Goal: Information Seeking & Learning: Check status

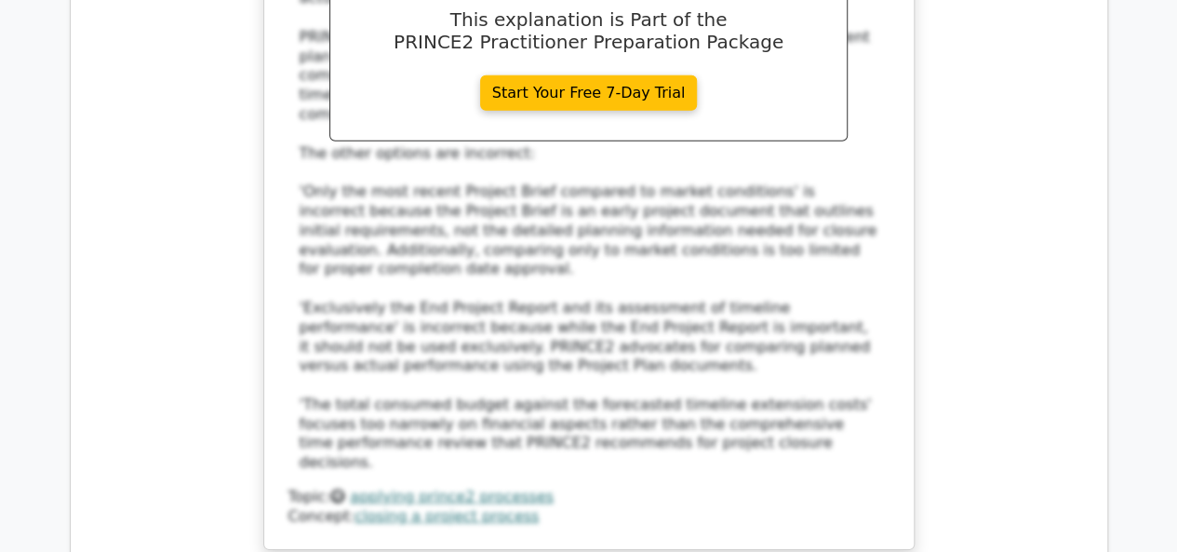
scroll to position [154380, 0]
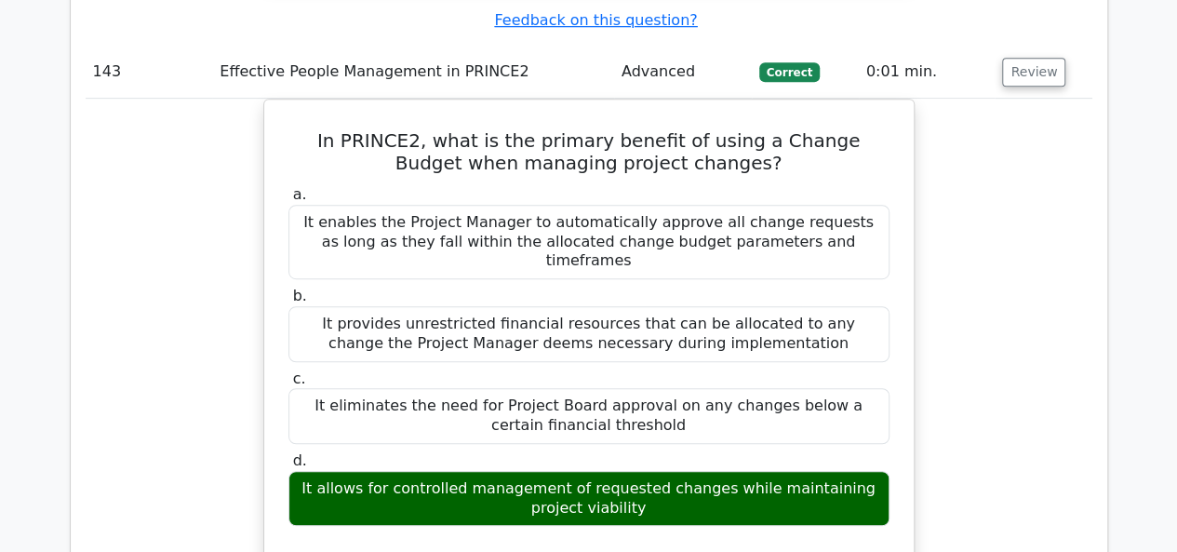
scroll to position [162940, 0]
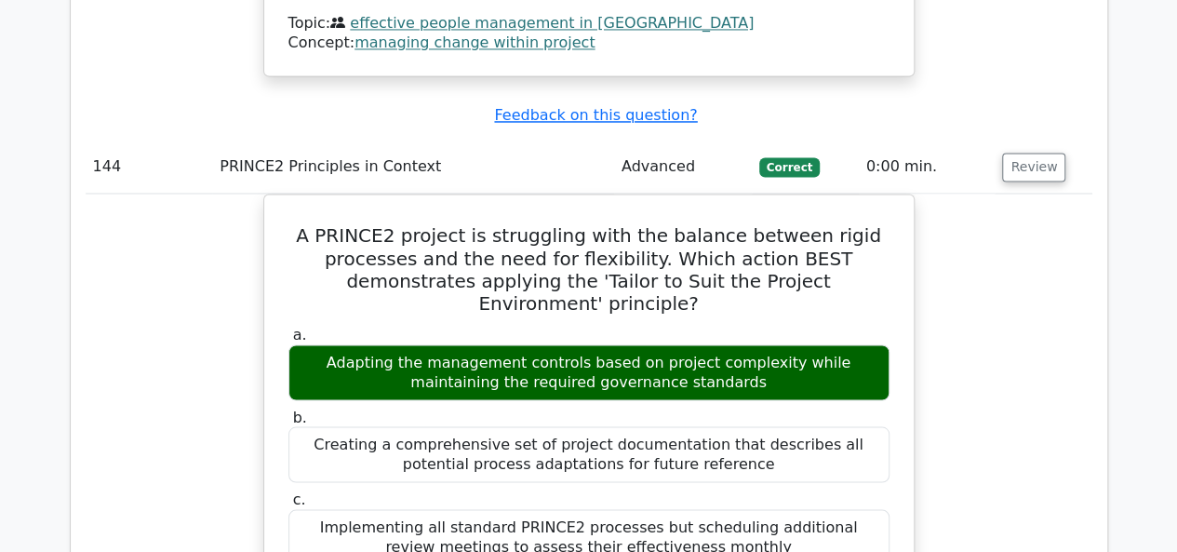
scroll to position [163963, 0]
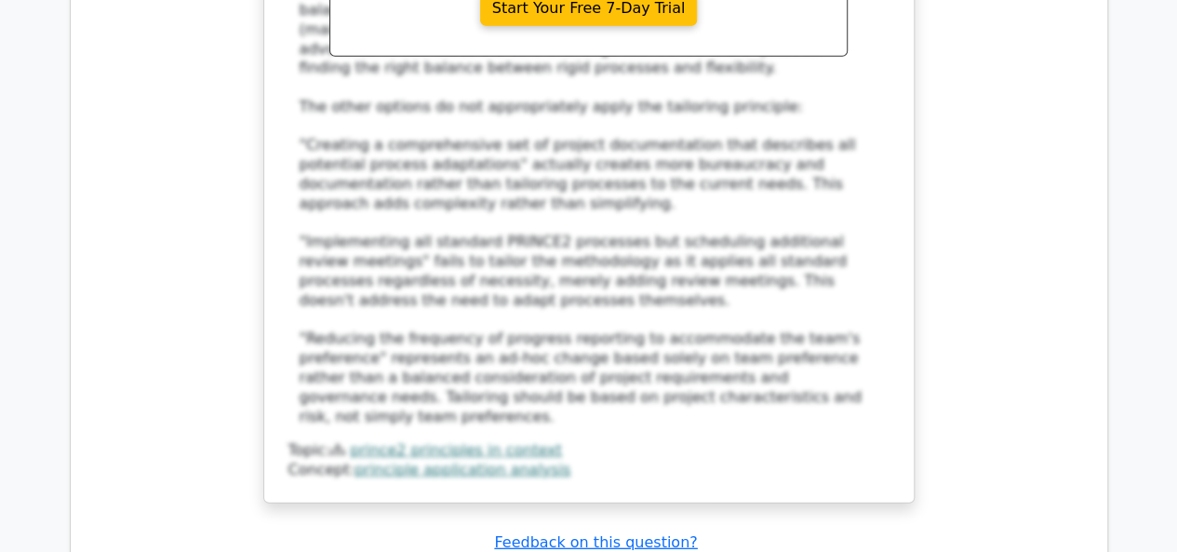
scroll to position [164894, 0]
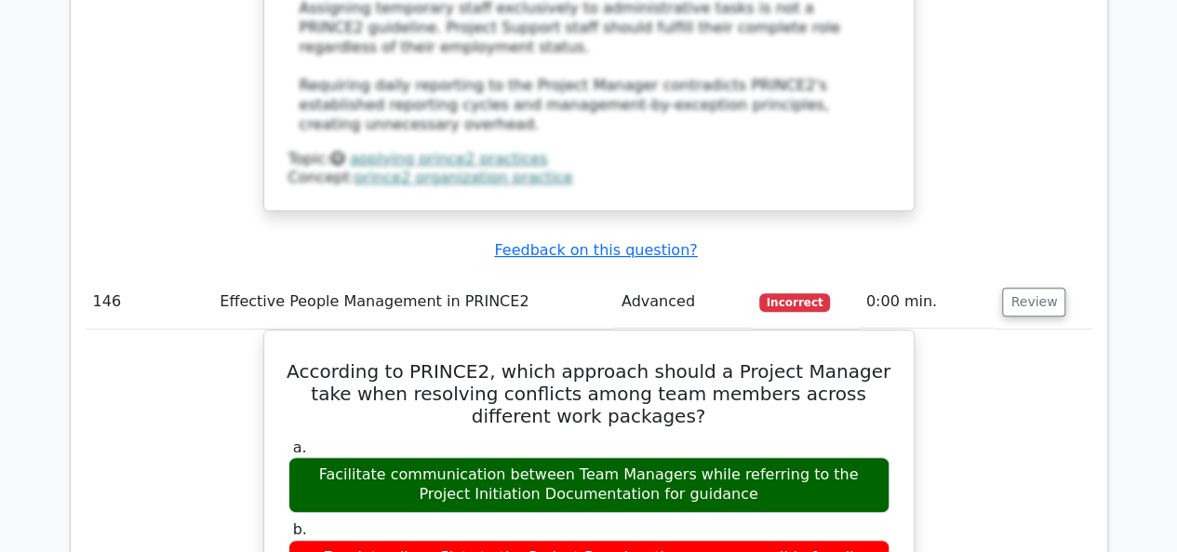
scroll to position [166103, 0]
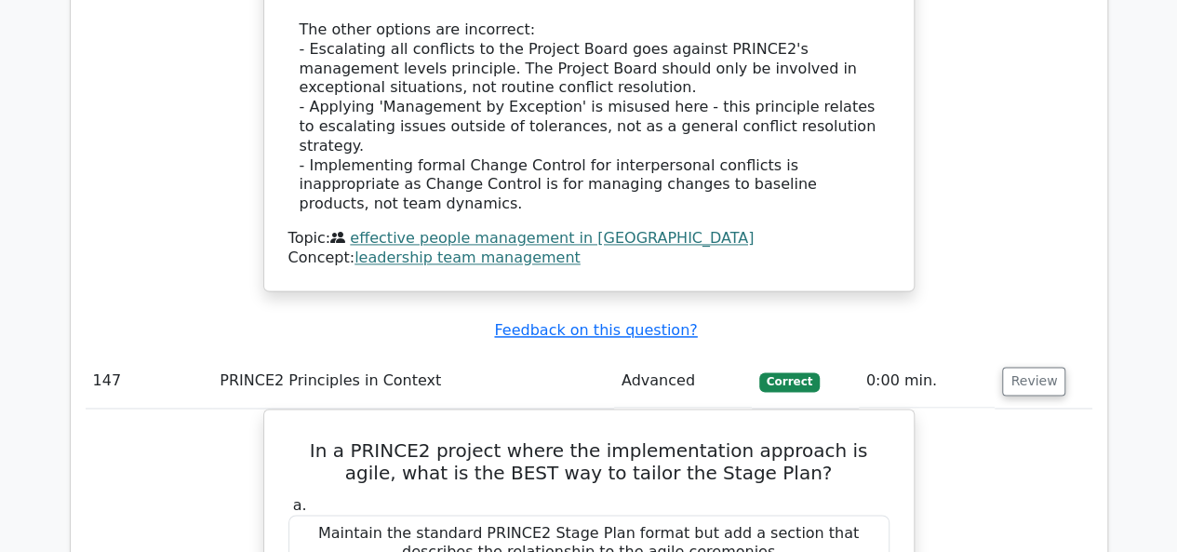
scroll to position [167220, 0]
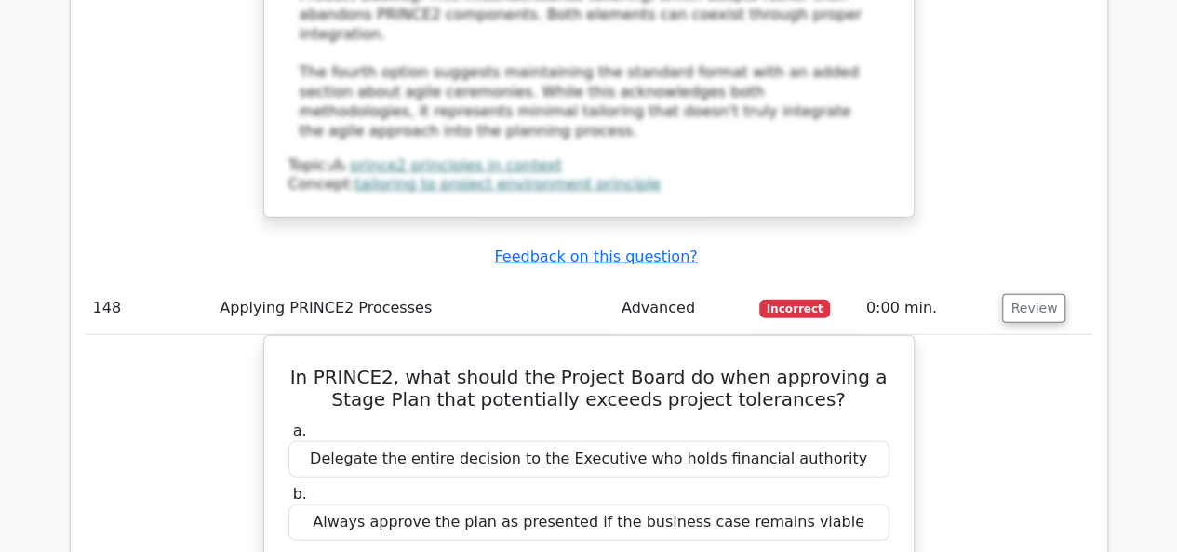
scroll to position [168336, 0]
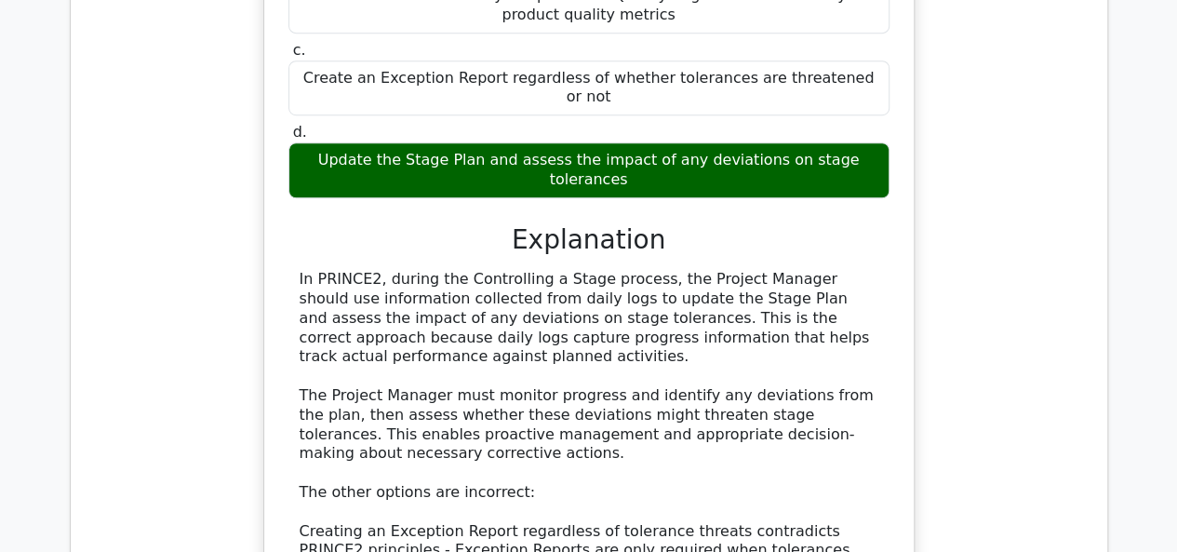
scroll to position [170104, 0]
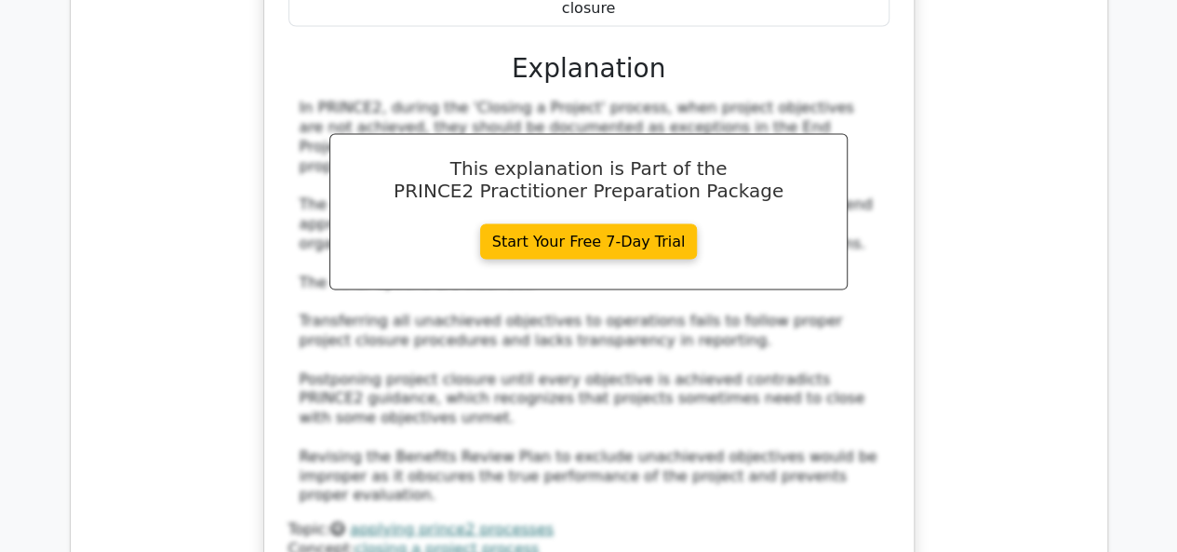
scroll to position [171221, 0]
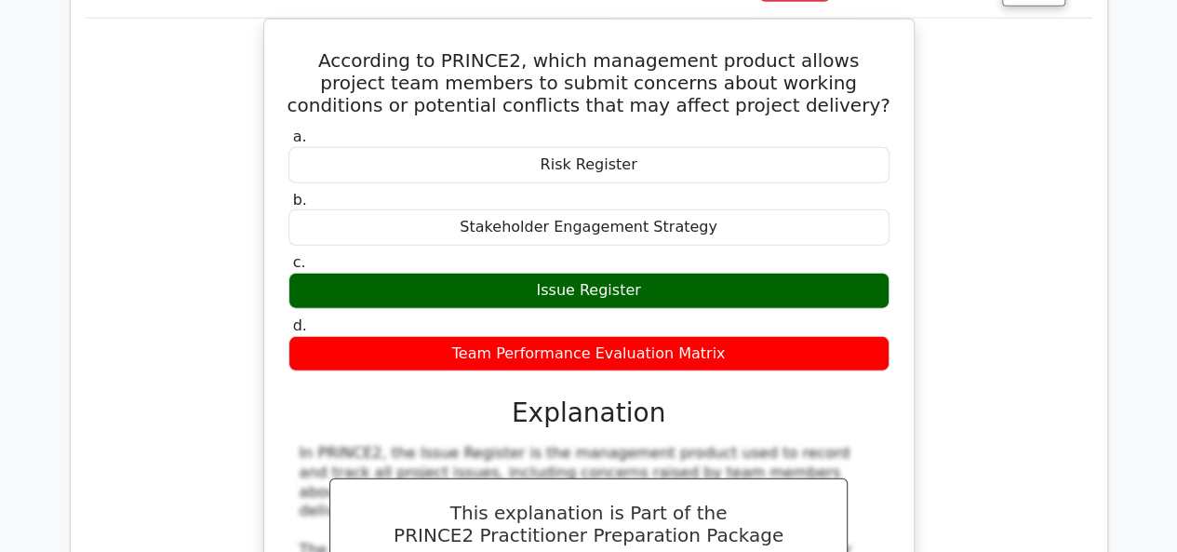
scroll to position [172337, 0]
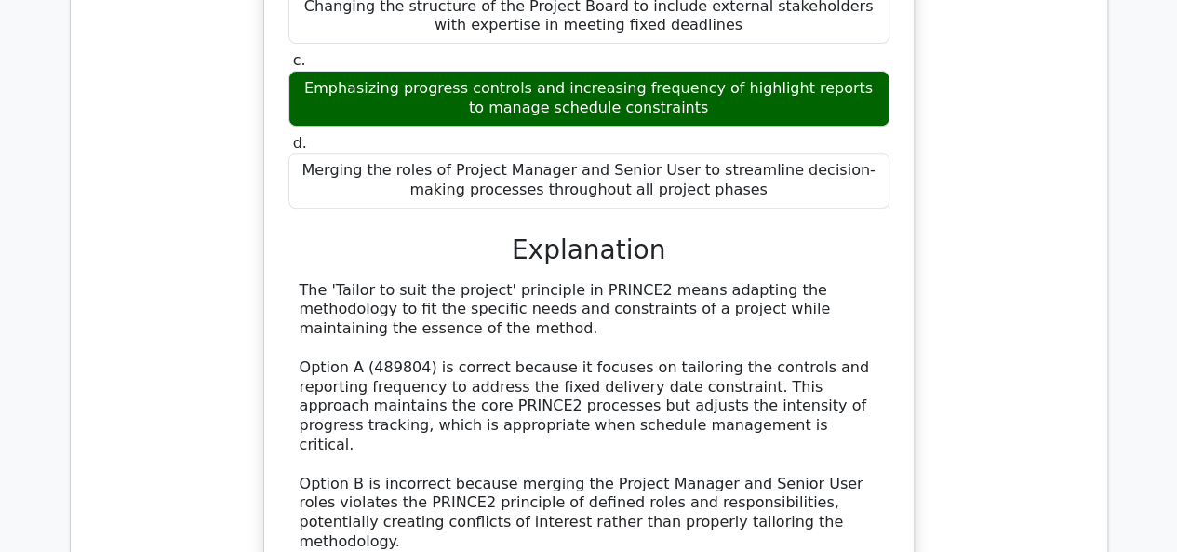
scroll to position [173547, 0]
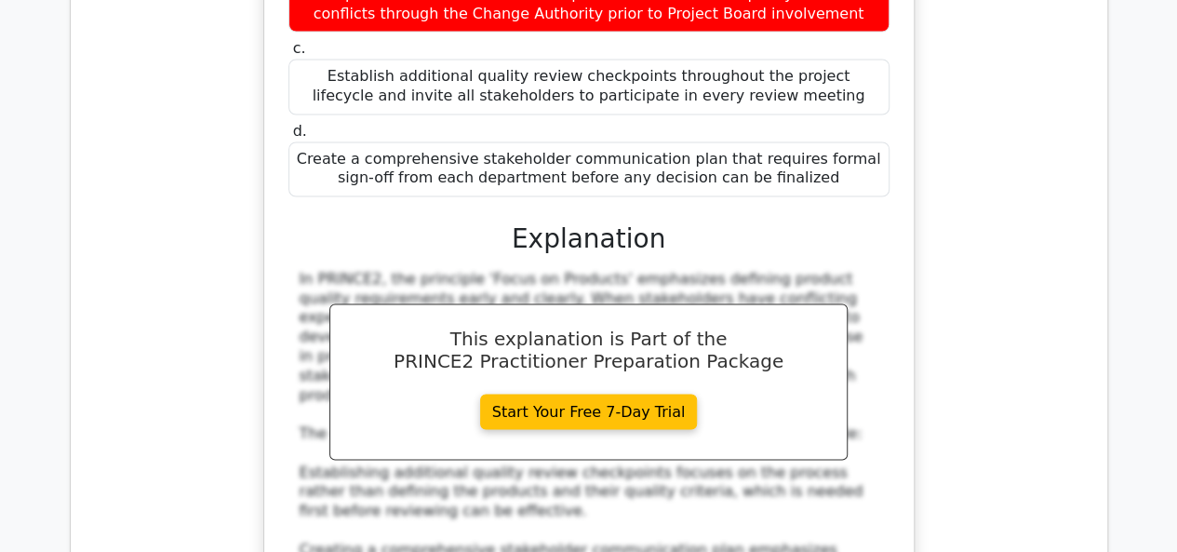
scroll to position [174477, 0]
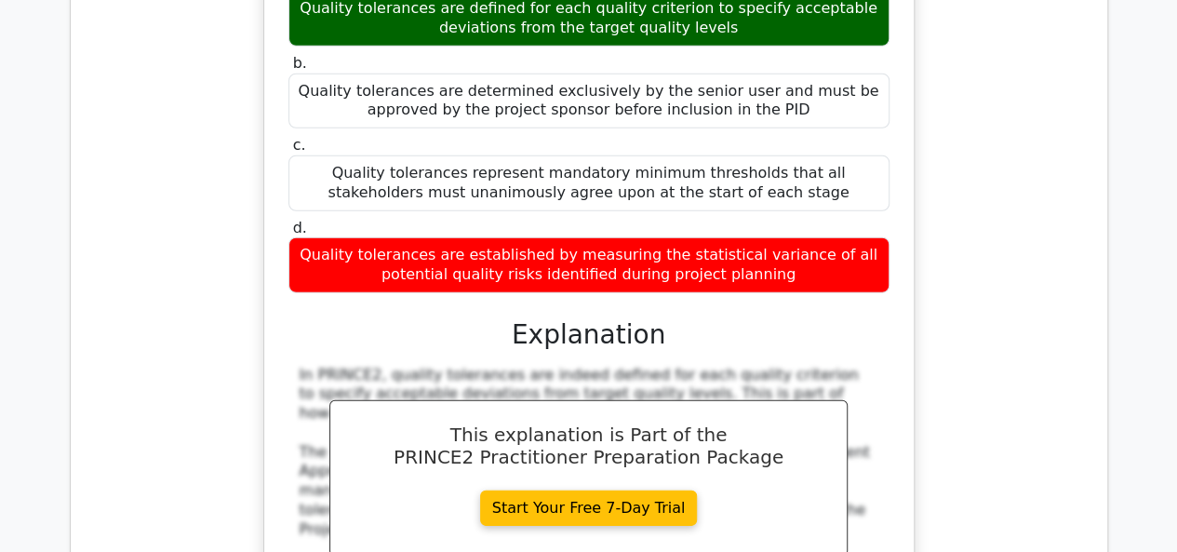
scroll to position [175594, 0]
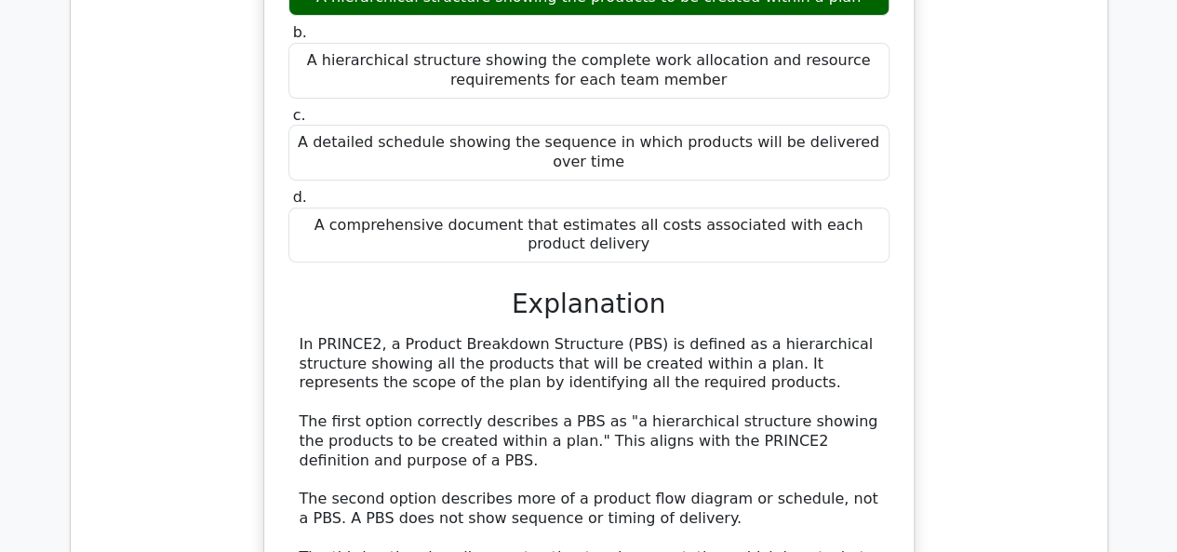
scroll to position [176710, 0]
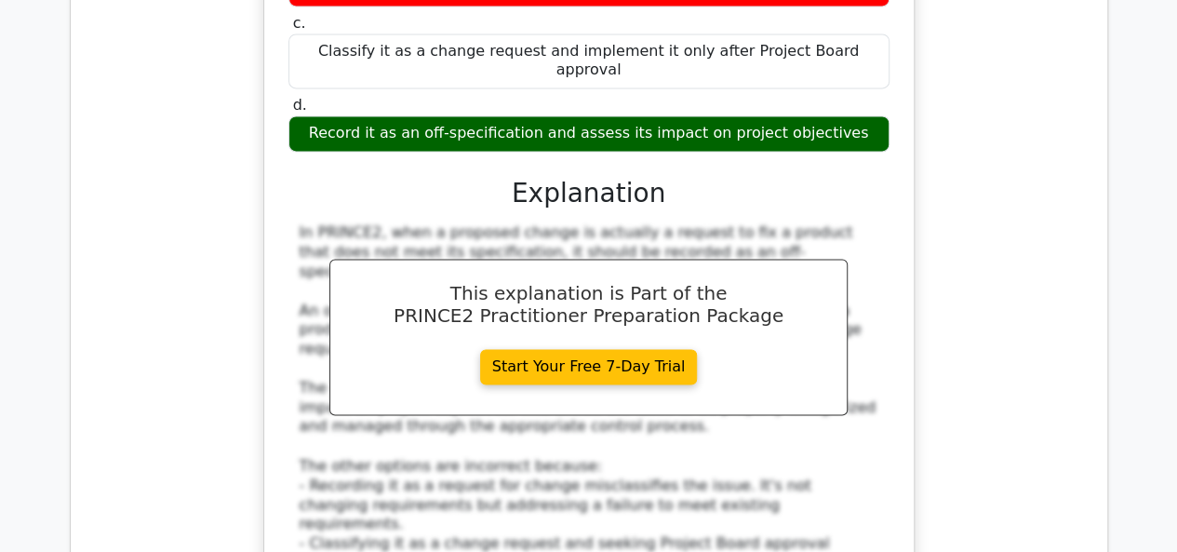
scroll to position [177920, 0]
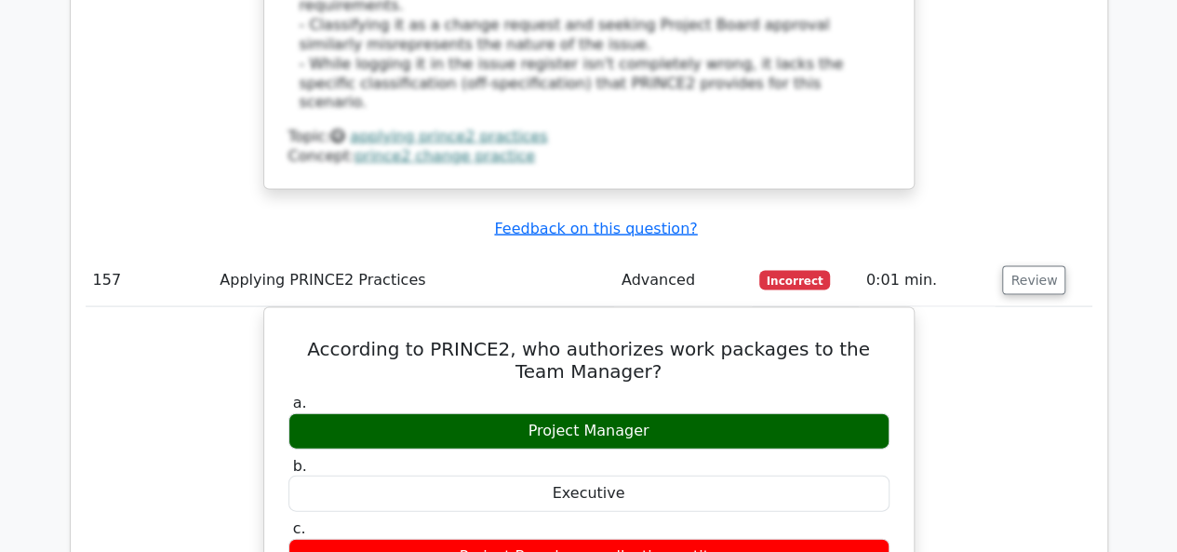
scroll to position [178850, 0]
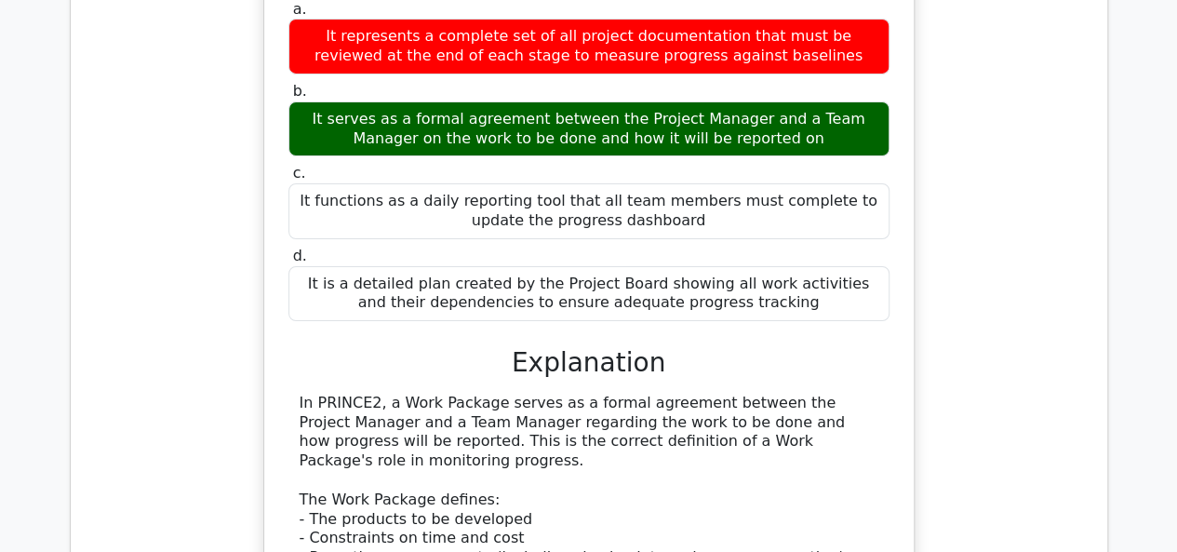
scroll to position [179781, 0]
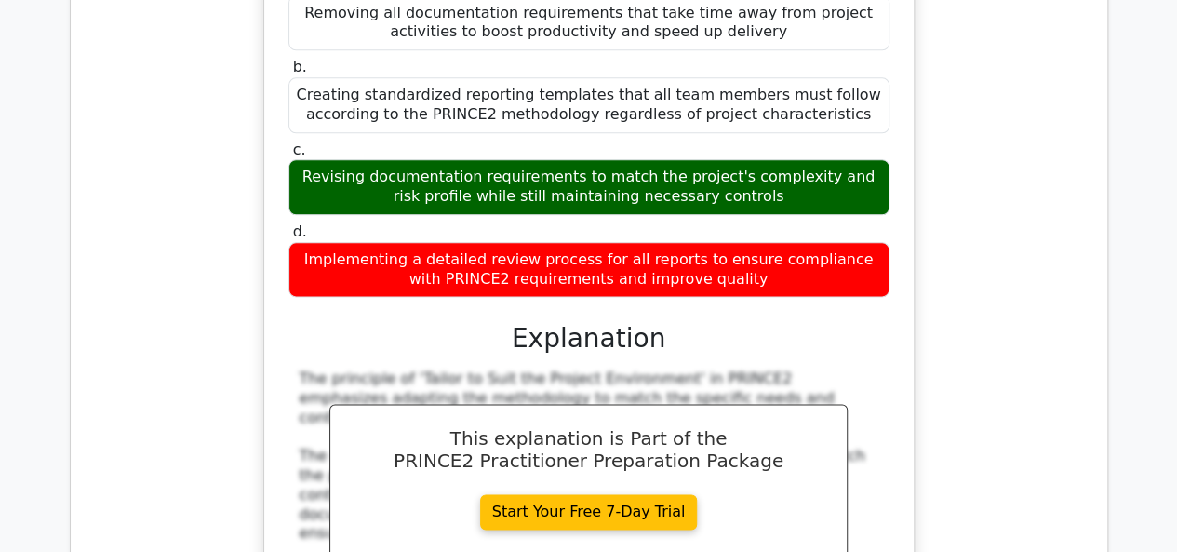
scroll to position [181083, 0]
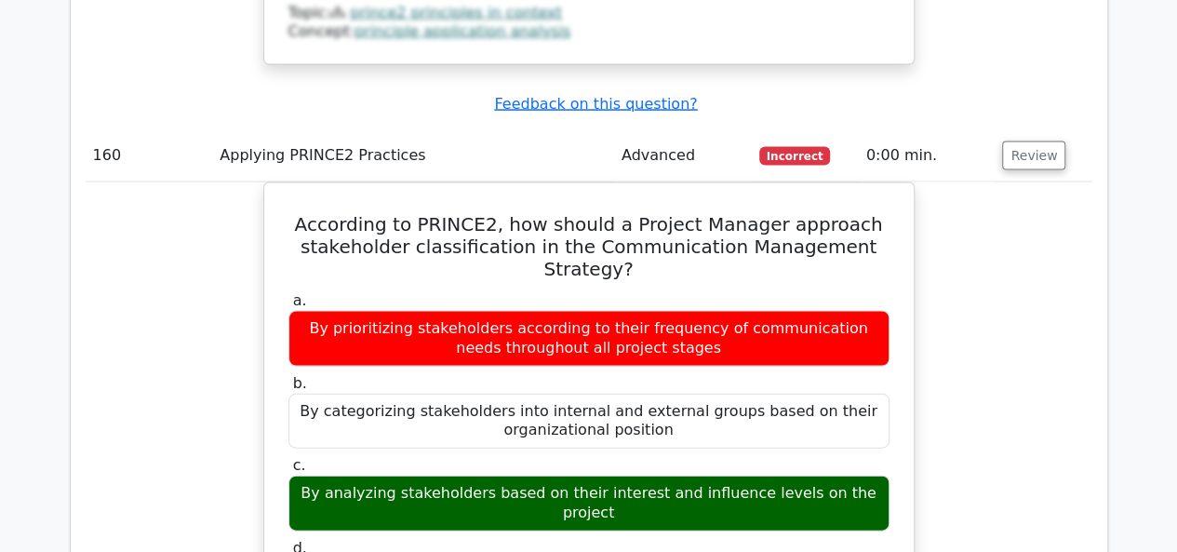
scroll to position [182107, 0]
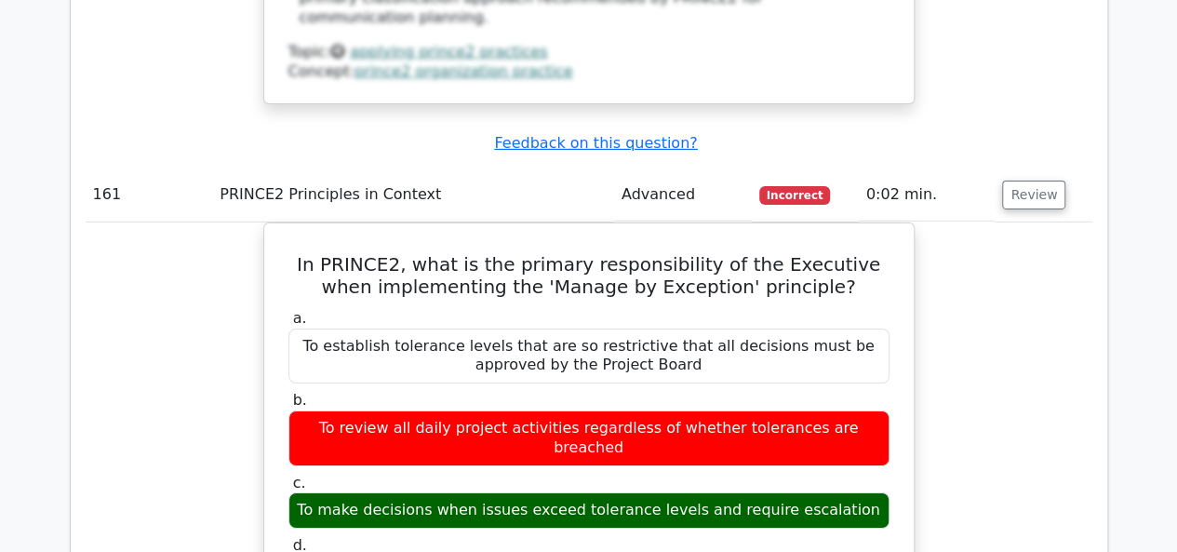
scroll to position [183224, 0]
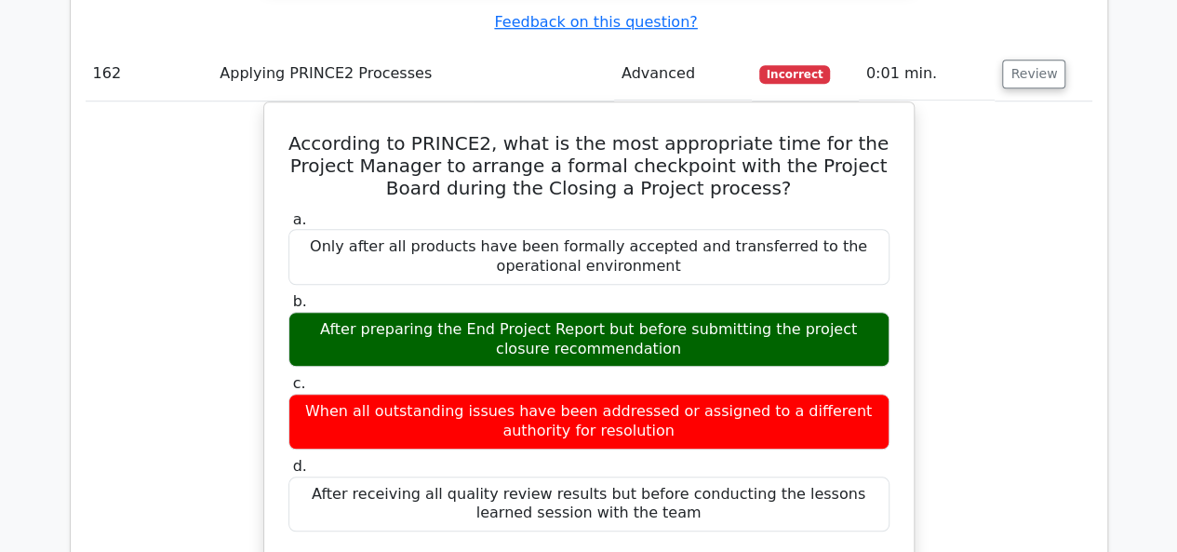
scroll to position [184433, 0]
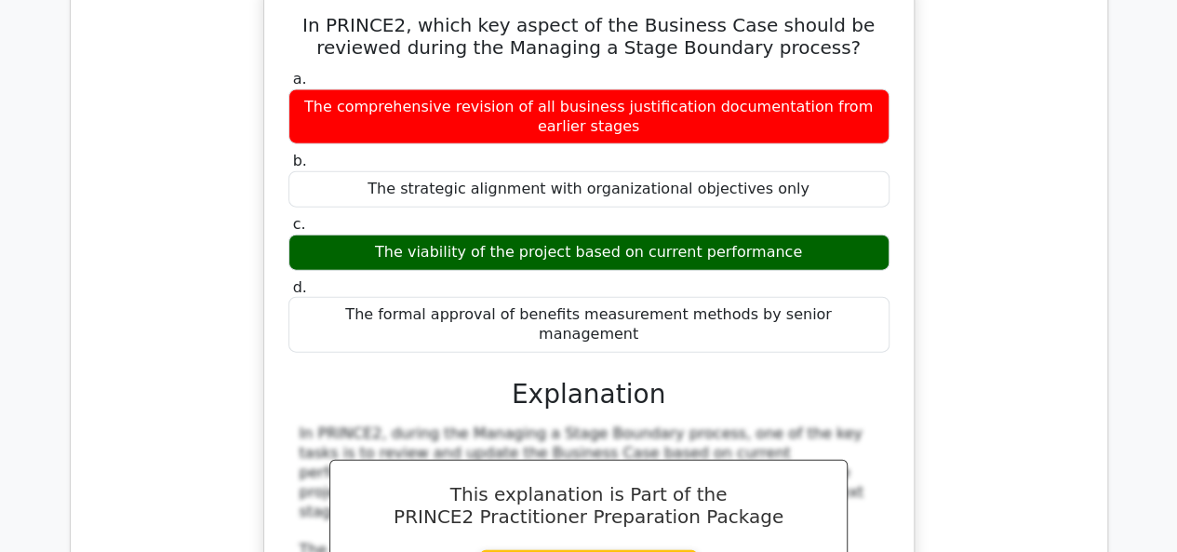
scroll to position [185643, 0]
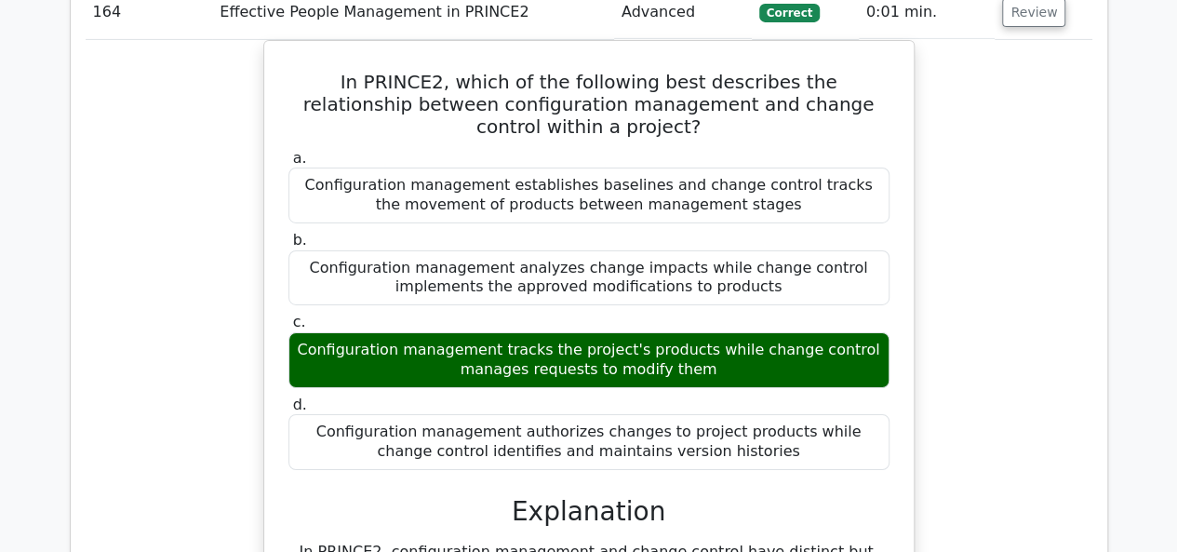
scroll to position [186759, 0]
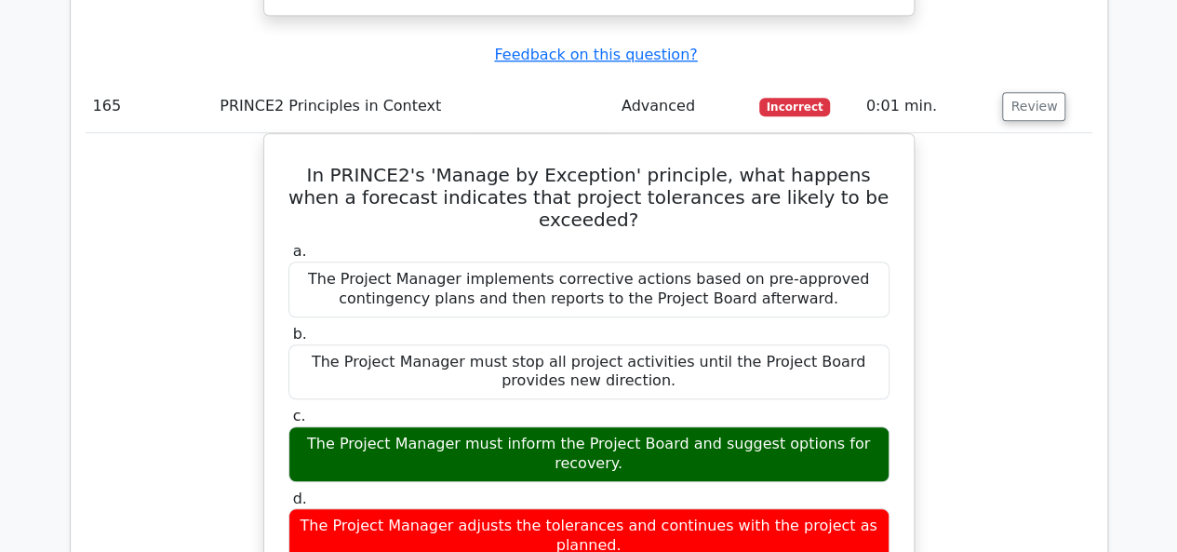
scroll to position [187783, 0]
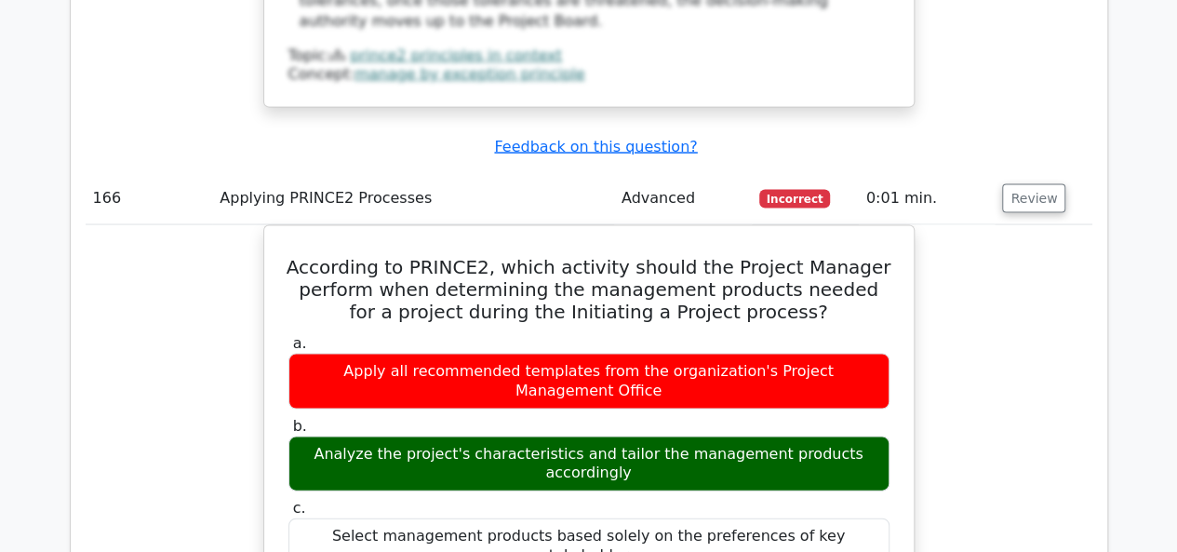
scroll to position [188899, 0]
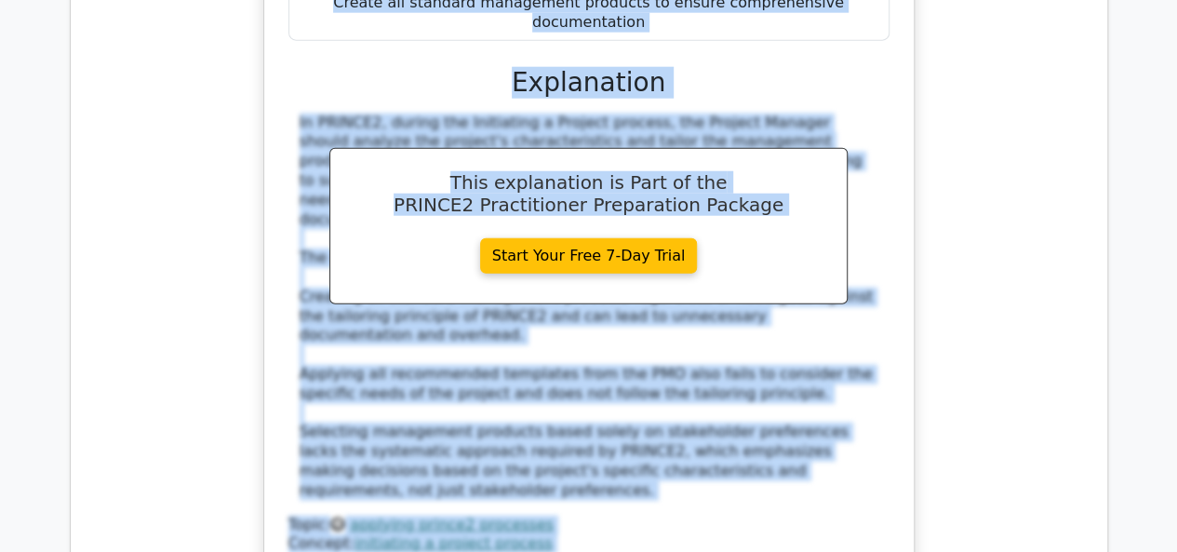
scroll to position [189424, 0]
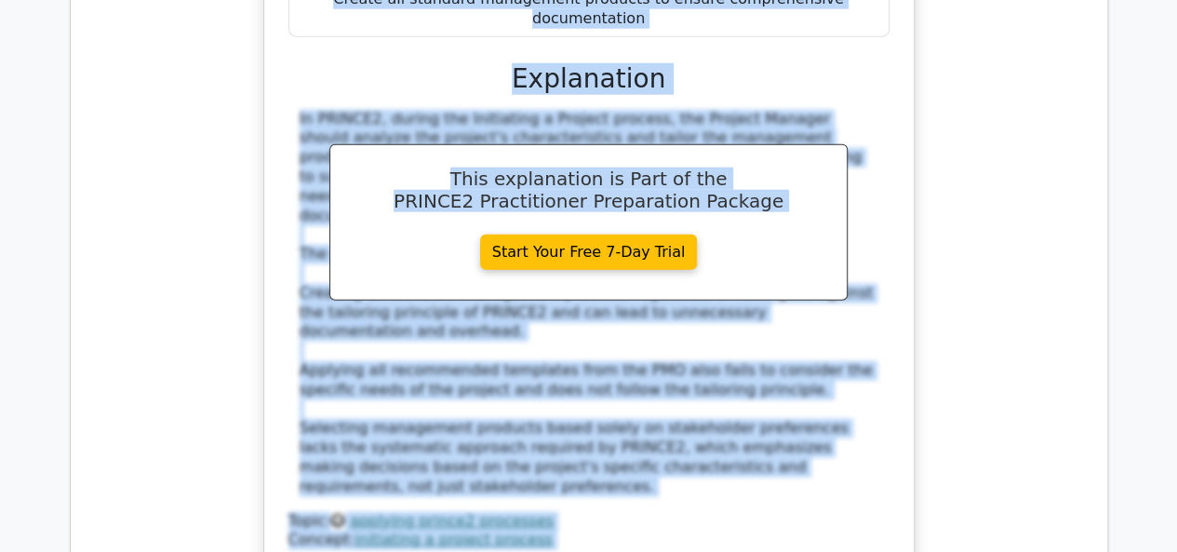
drag, startPoint x: 93, startPoint y: 87, endPoint x: 863, endPoint y: 542, distance: 894.7
copy tbody "151 Effective People Management in PRINCE2 Advanced Incorrect 0:00 min. Review …"
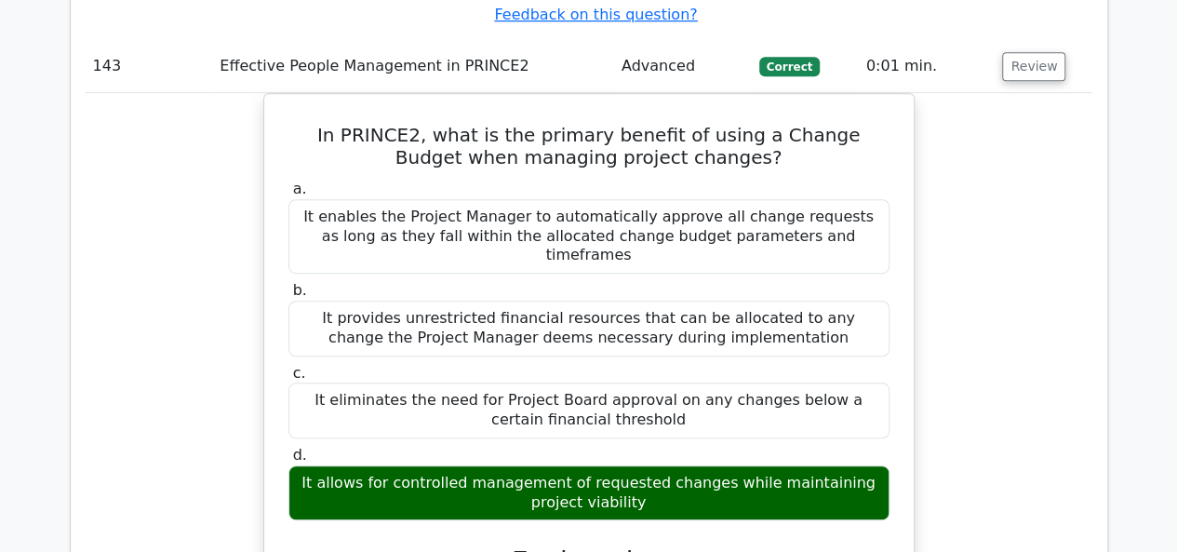
scroll to position [162757, 0]
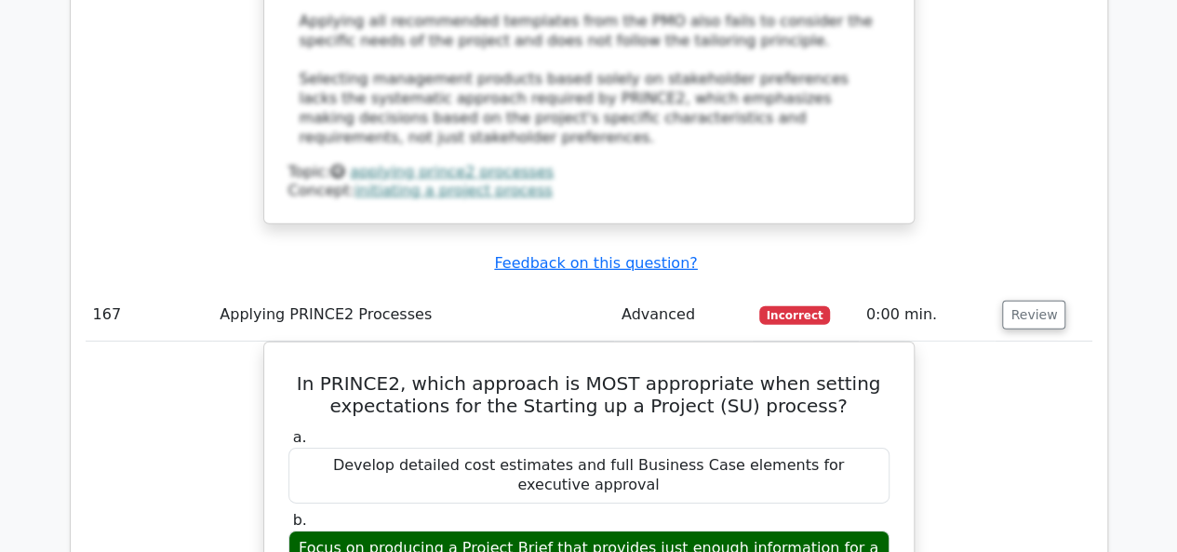
scroll to position [189926, 0]
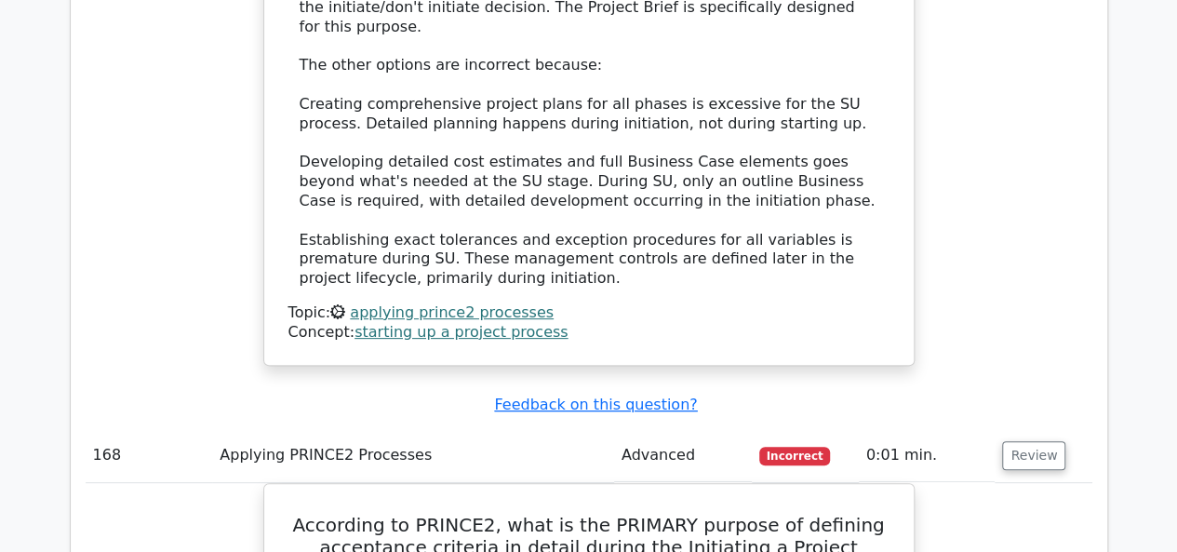
scroll to position [190950, 0]
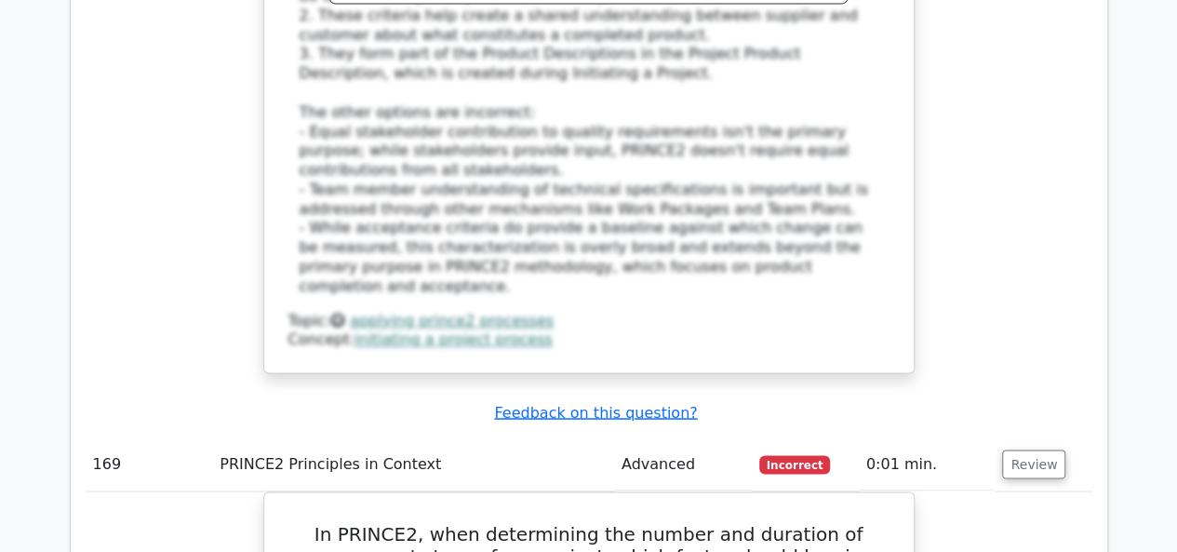
scroll to position [192067, 0]
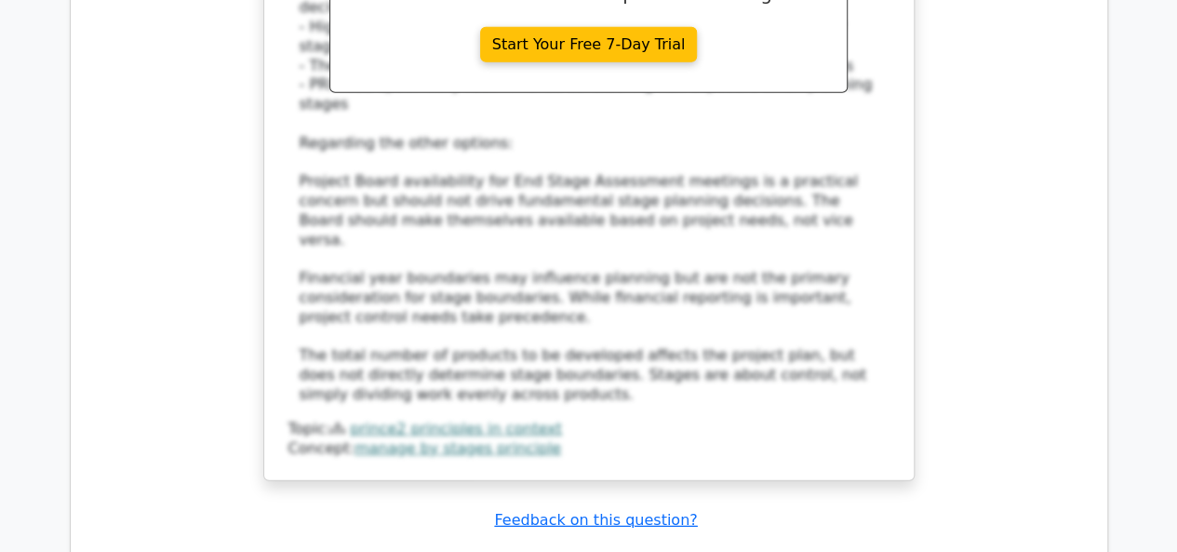
scroll to position [193183, 0]
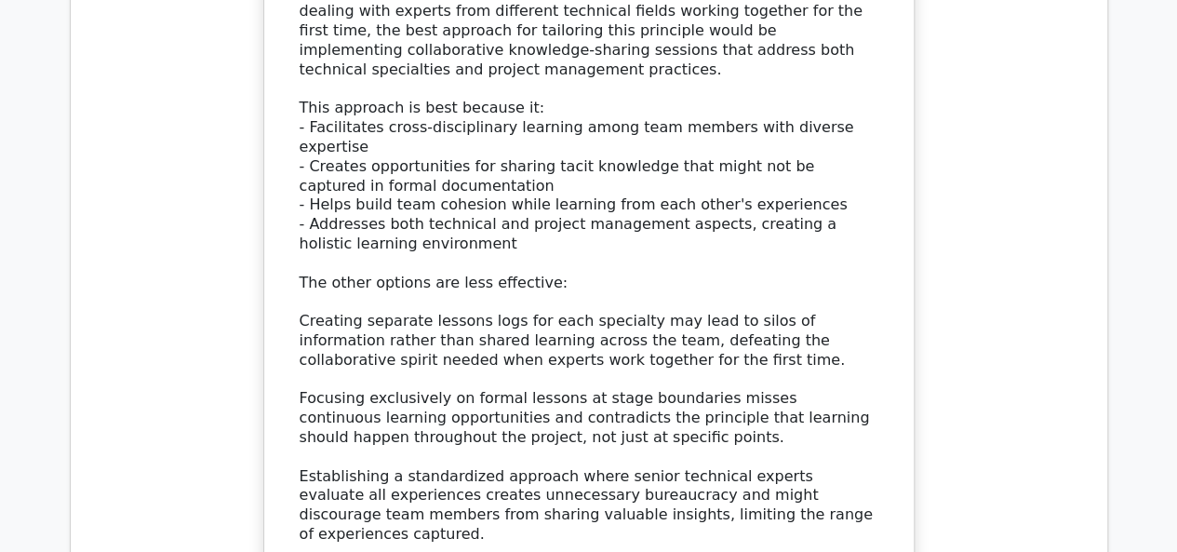
scroll to position [194207, 0]
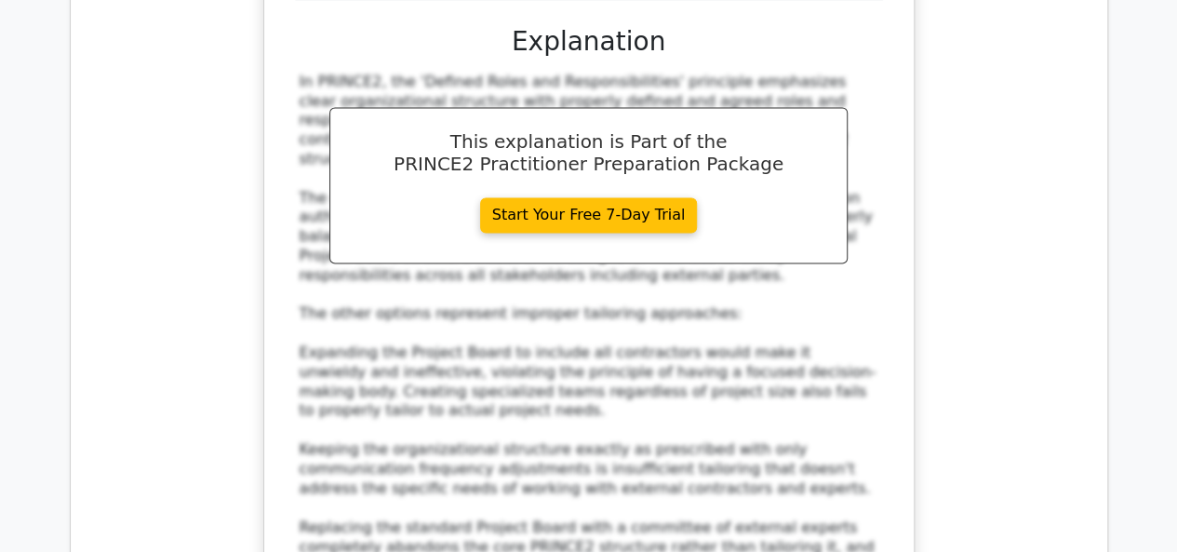
scroll to position [195323, 0]
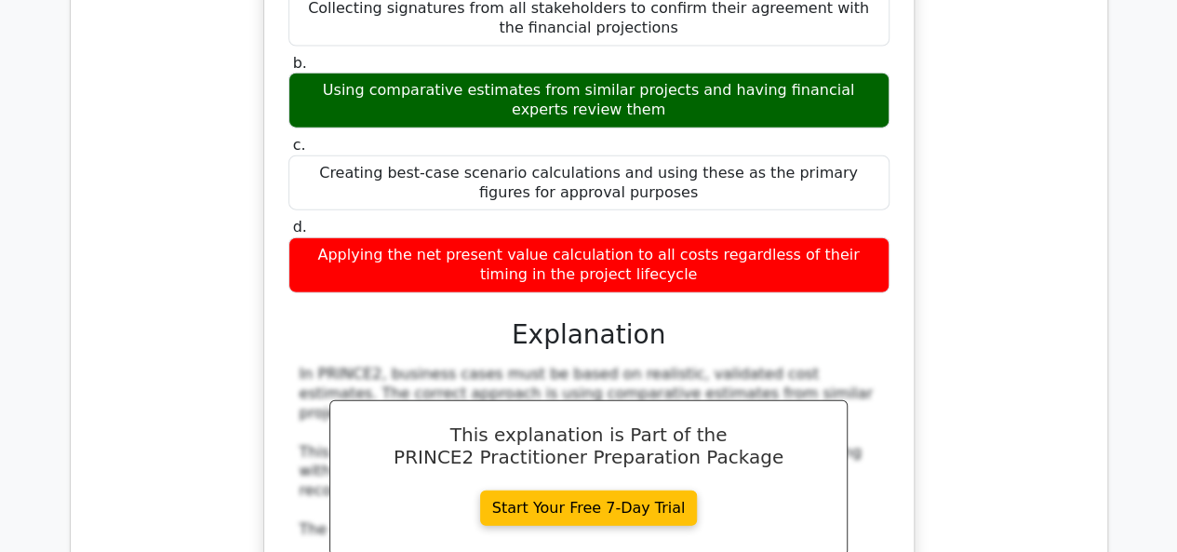
scroll to position [196347, 0]
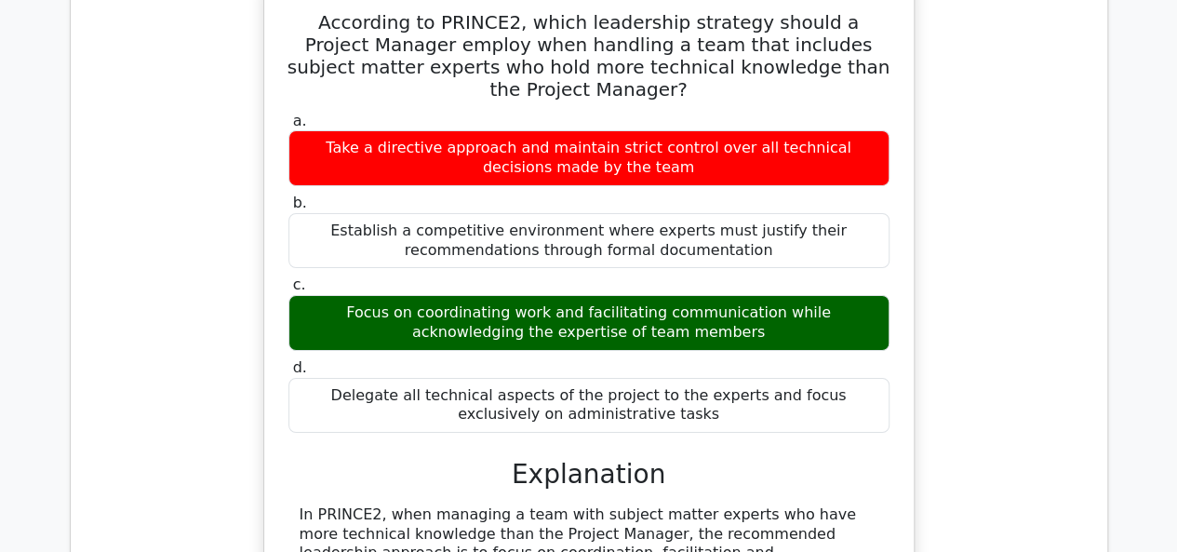
scroll to position [197463, 0]
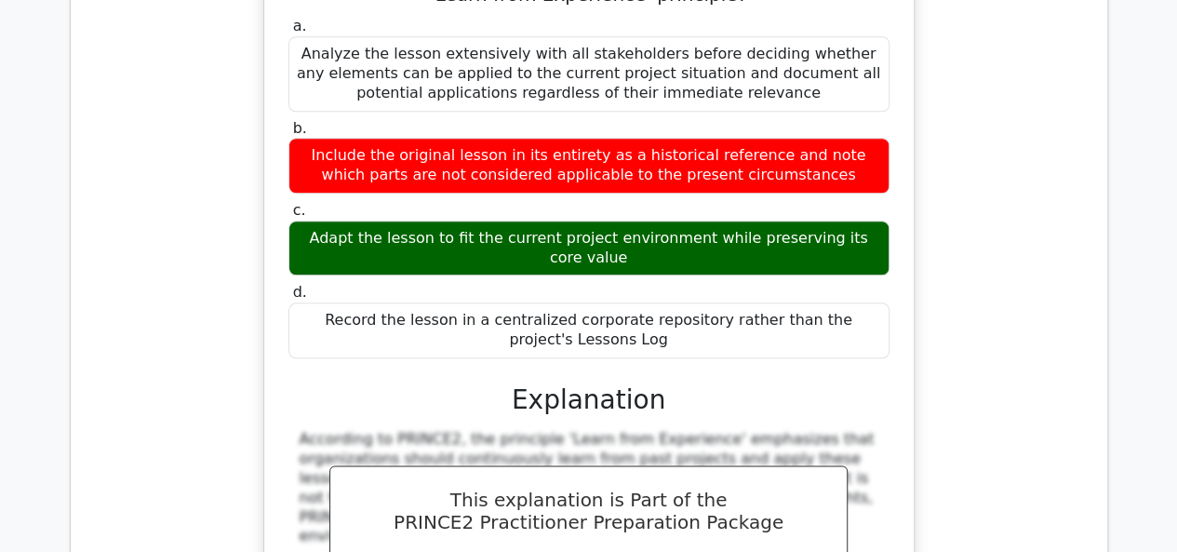
scroll to position [198673, 0]
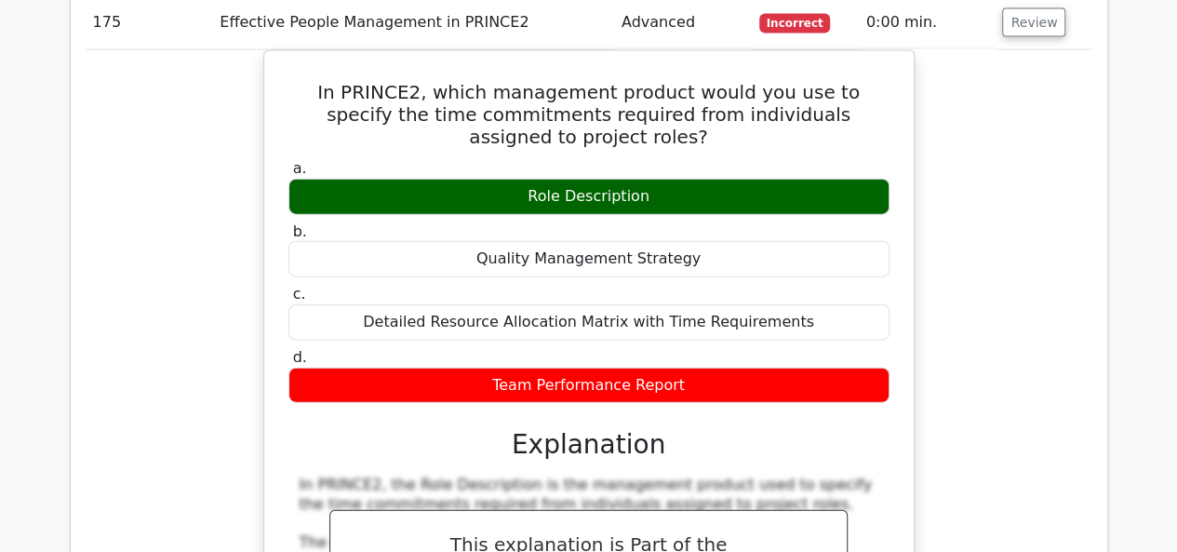
scroll to position [199603, 0]
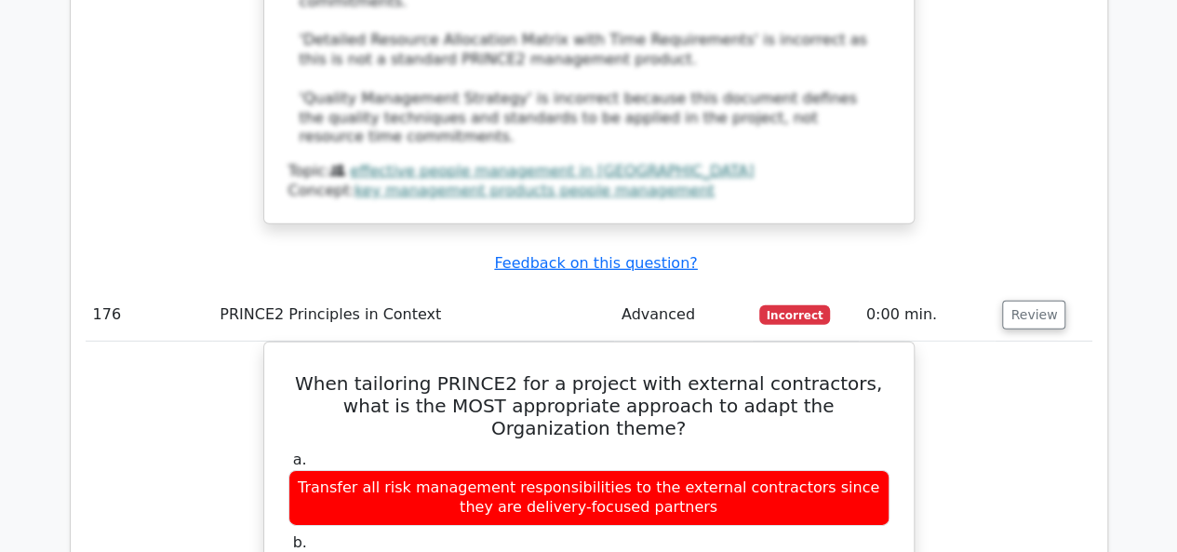
scroll to position [200627, 0]
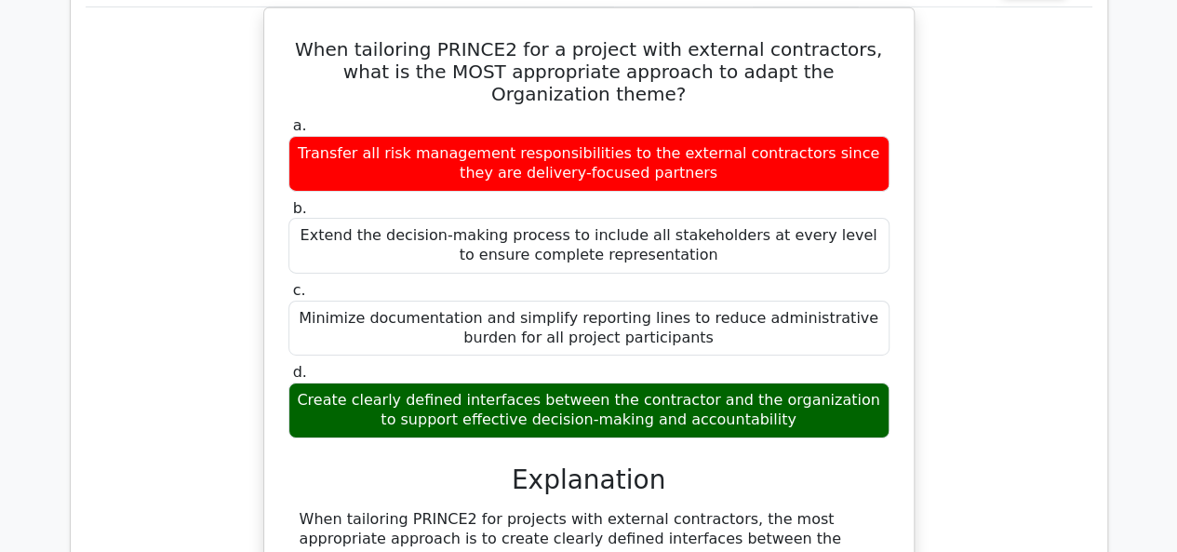
scroll to position [200720, 0]
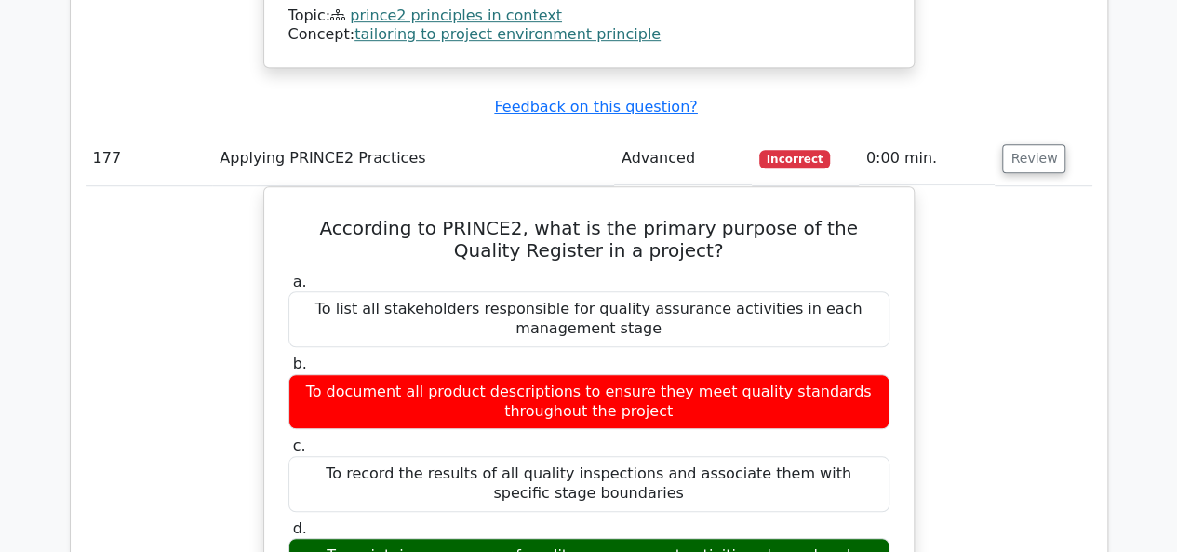
scroll to position [201650, 0]
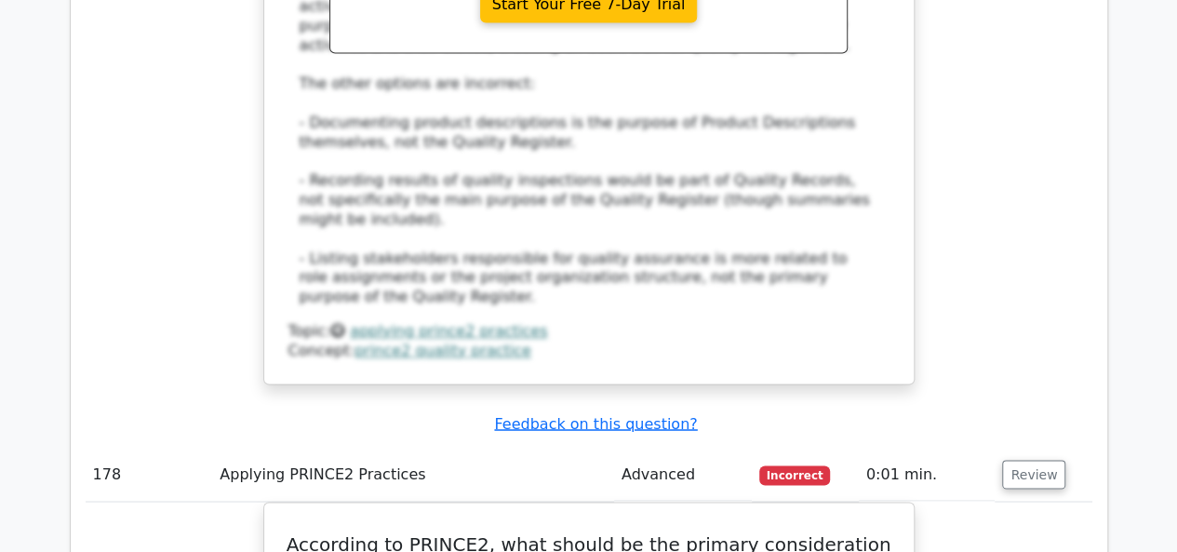
scroll to position [202674, 0]
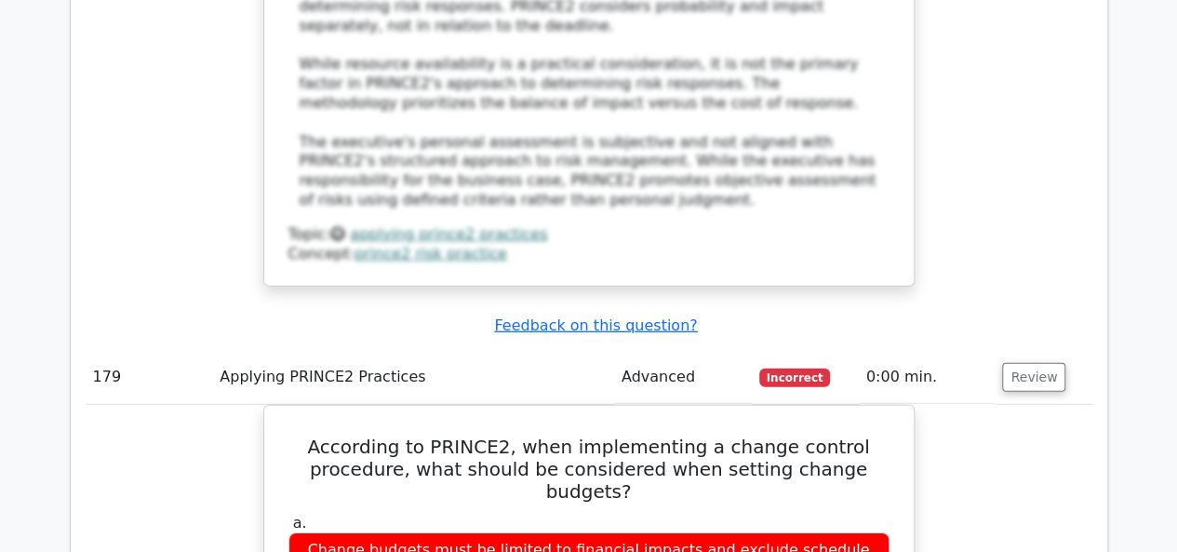
scroll to position [203790, 0]
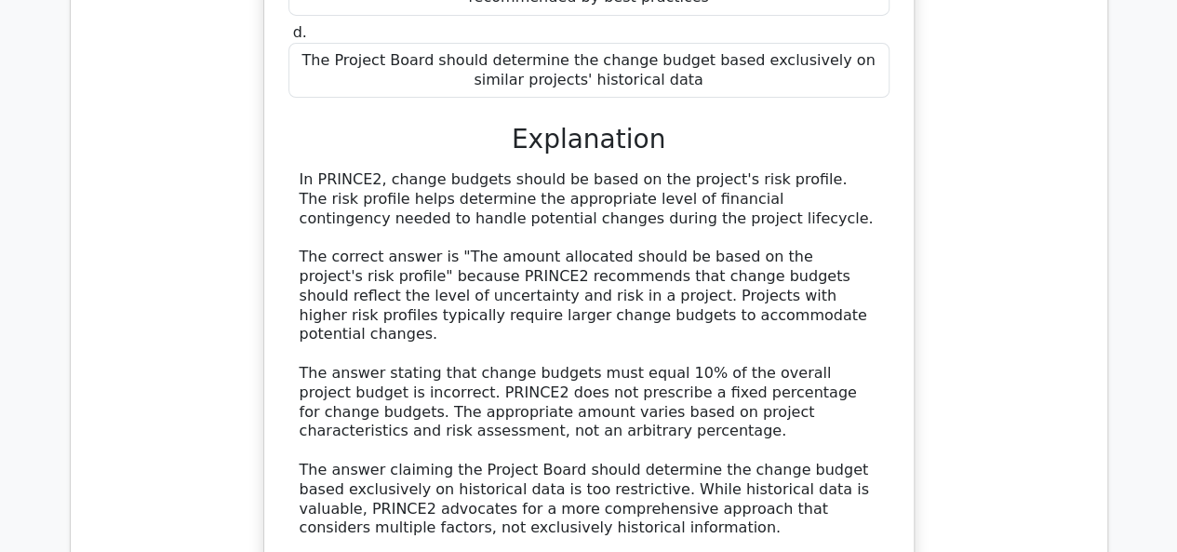
scroll to position [204721, 0]
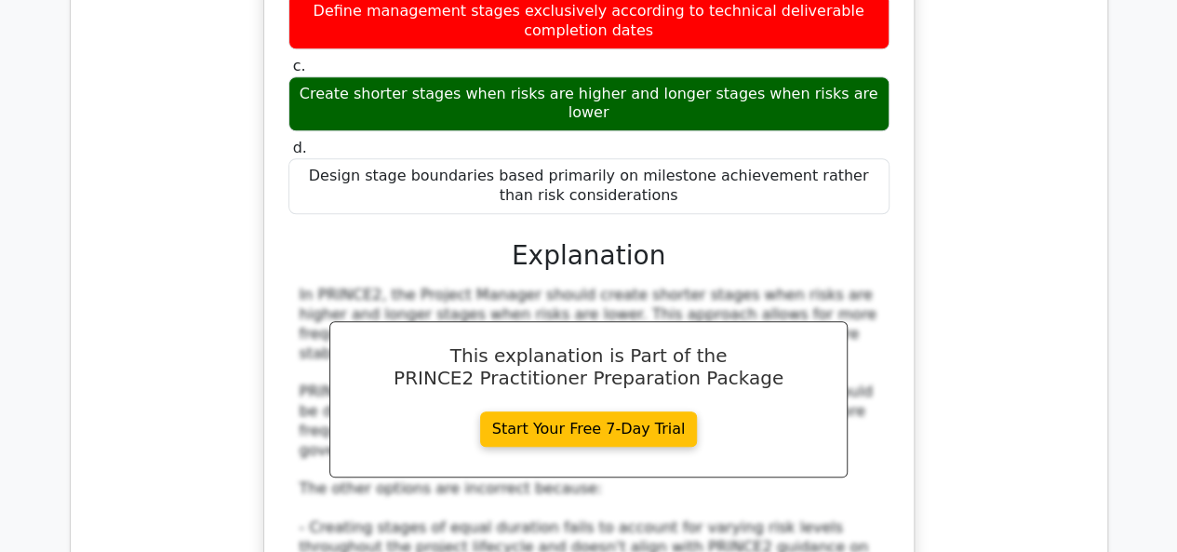
scroll to position [205837, 0]
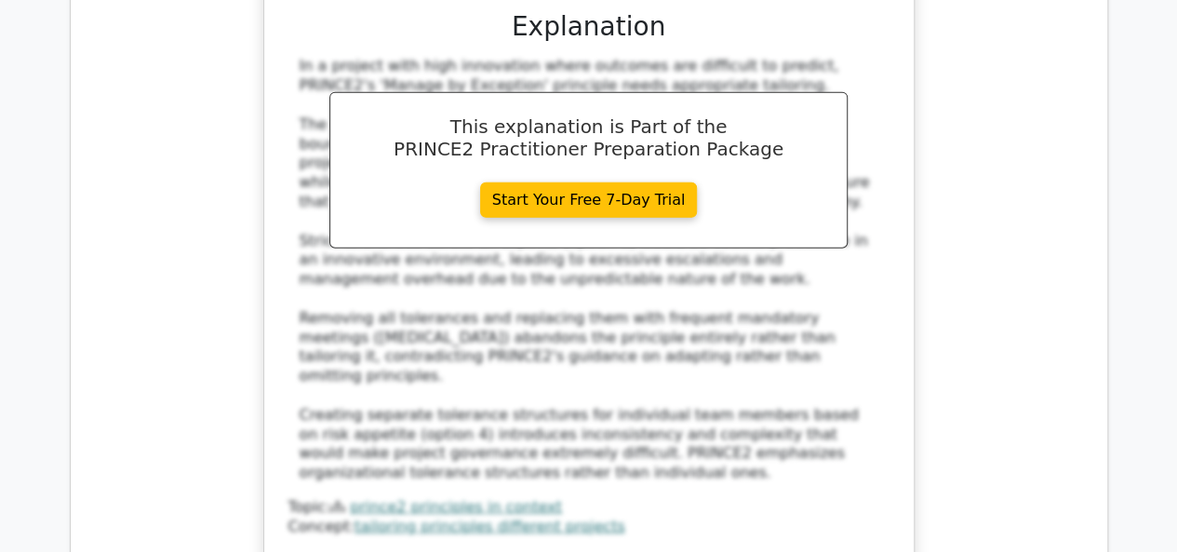
scroll to position [206954, 0]
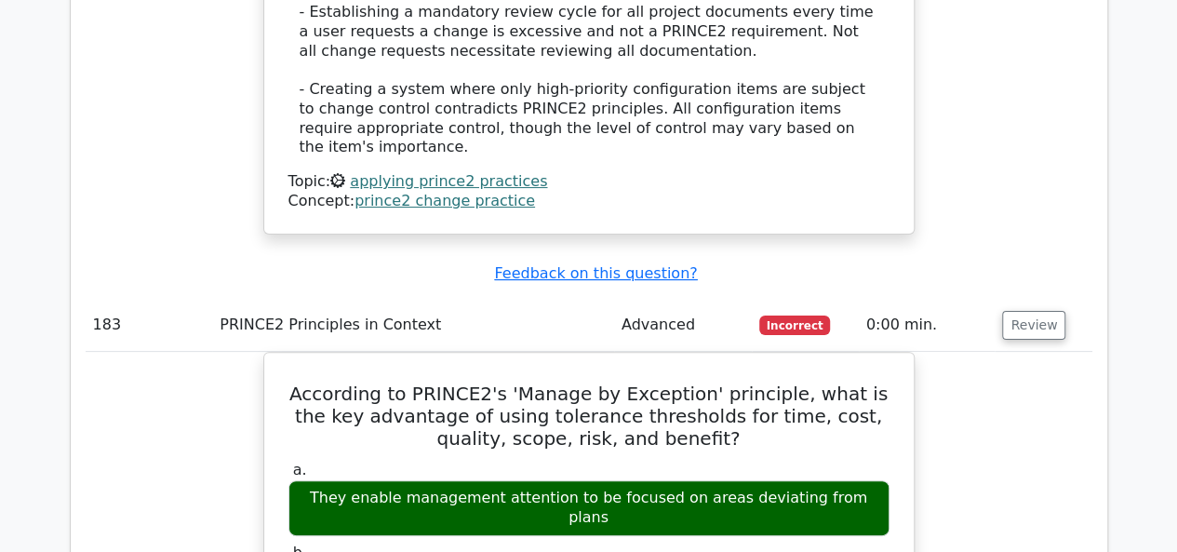
scroll to position [208349, 0]
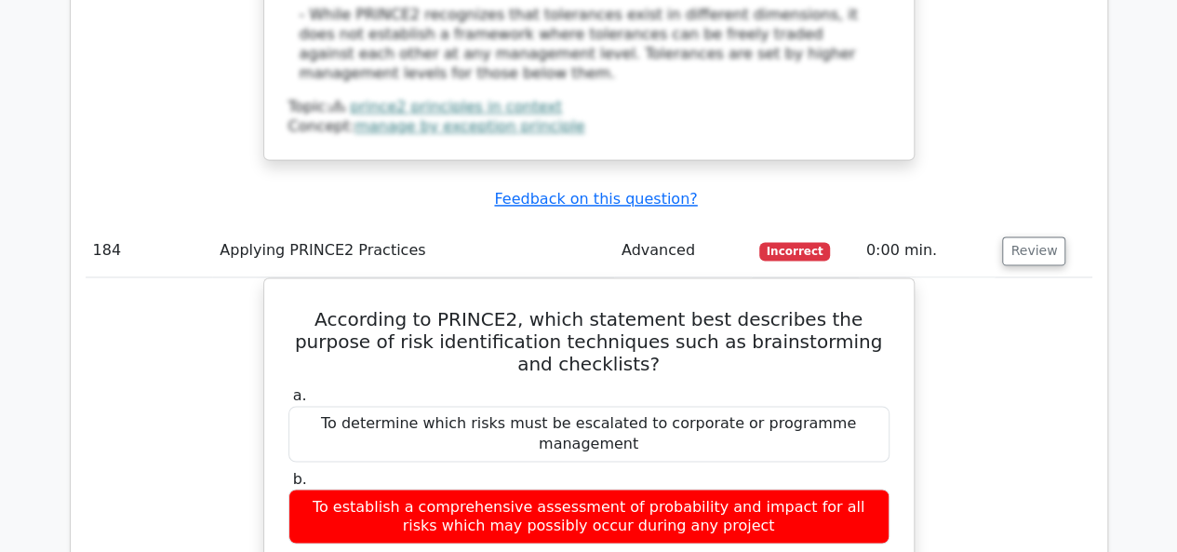
scroll to position [209559, 0]
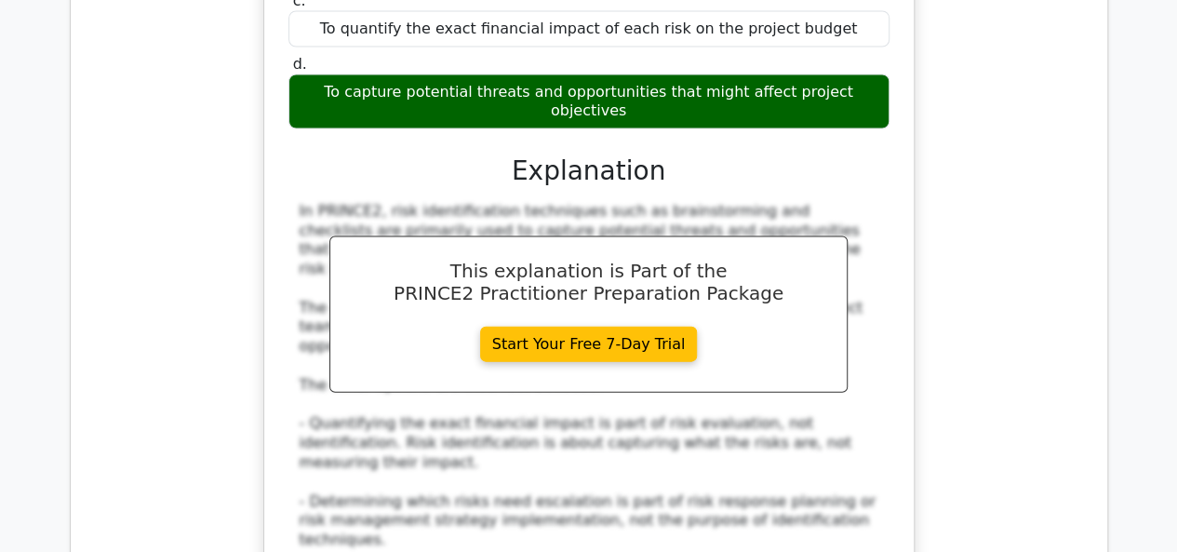
scroll to position [210489, 0]
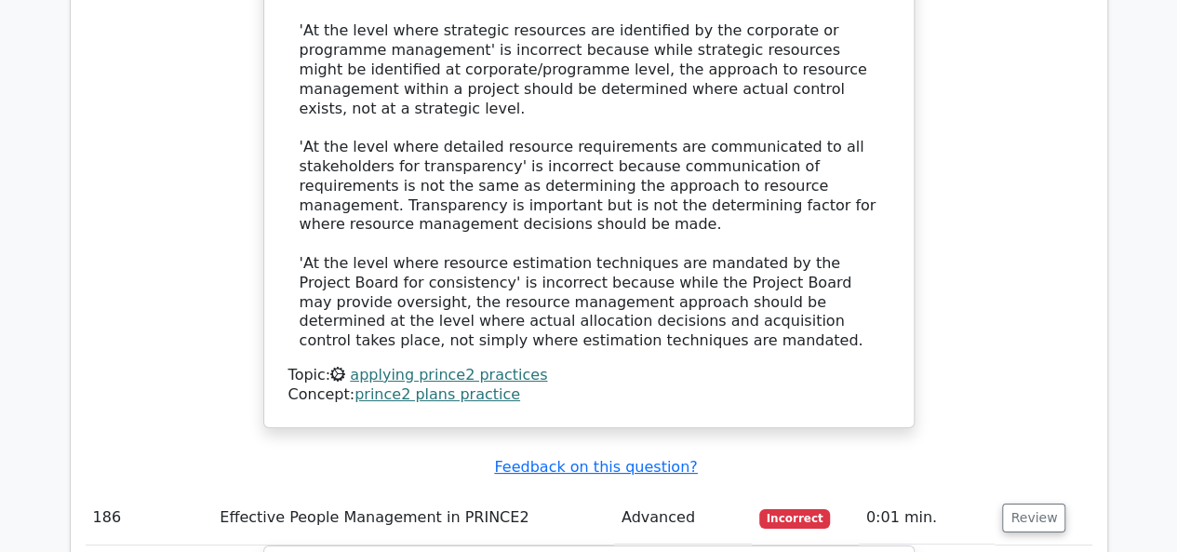
scroll to position [211606, 0]
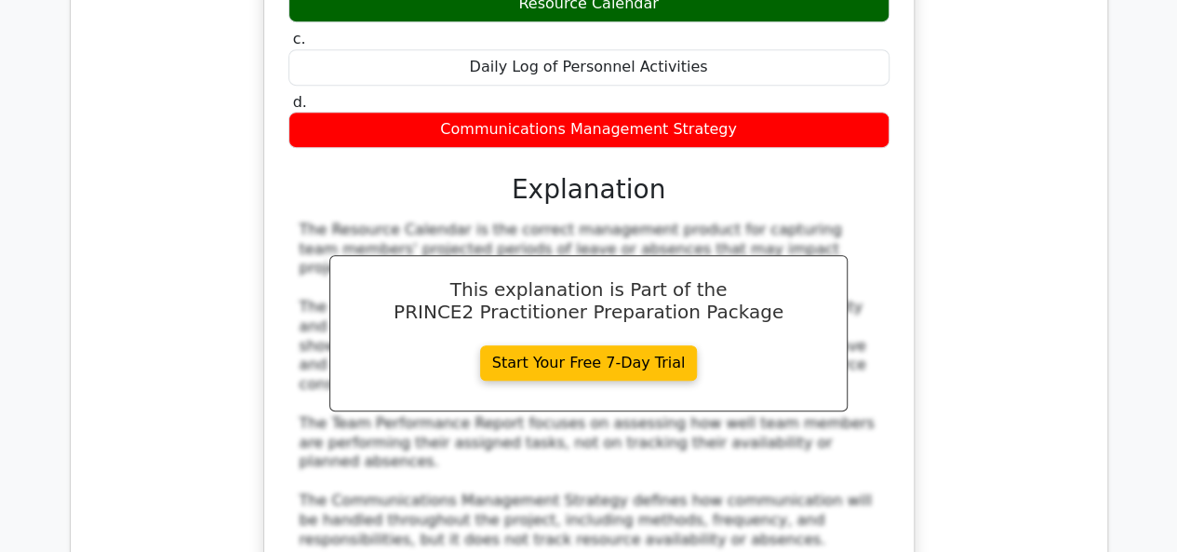
scroll to position [212350, 0]
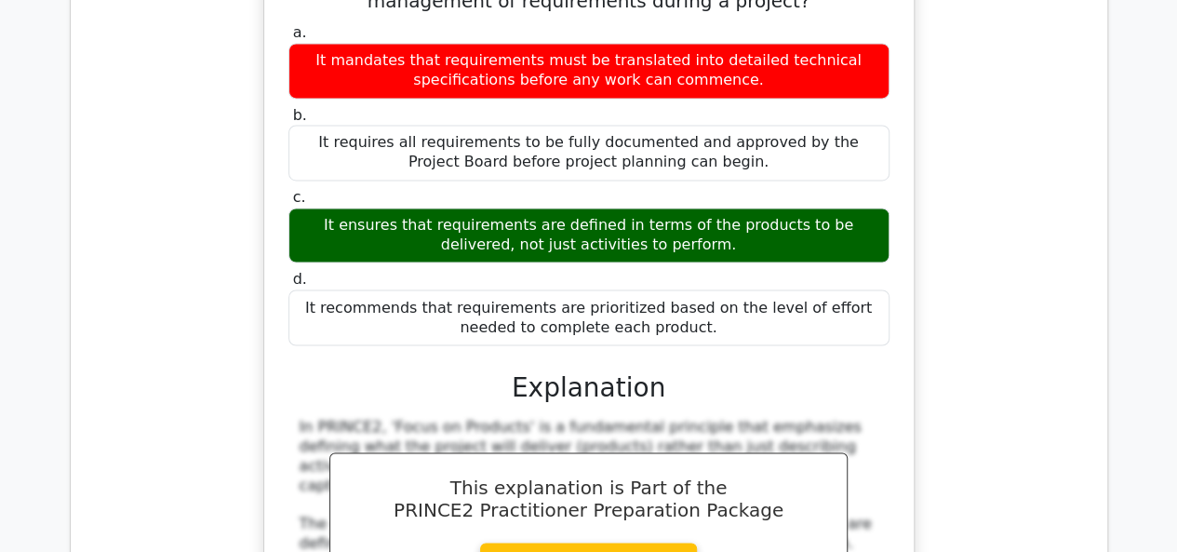
scroll to position [213374, 0]
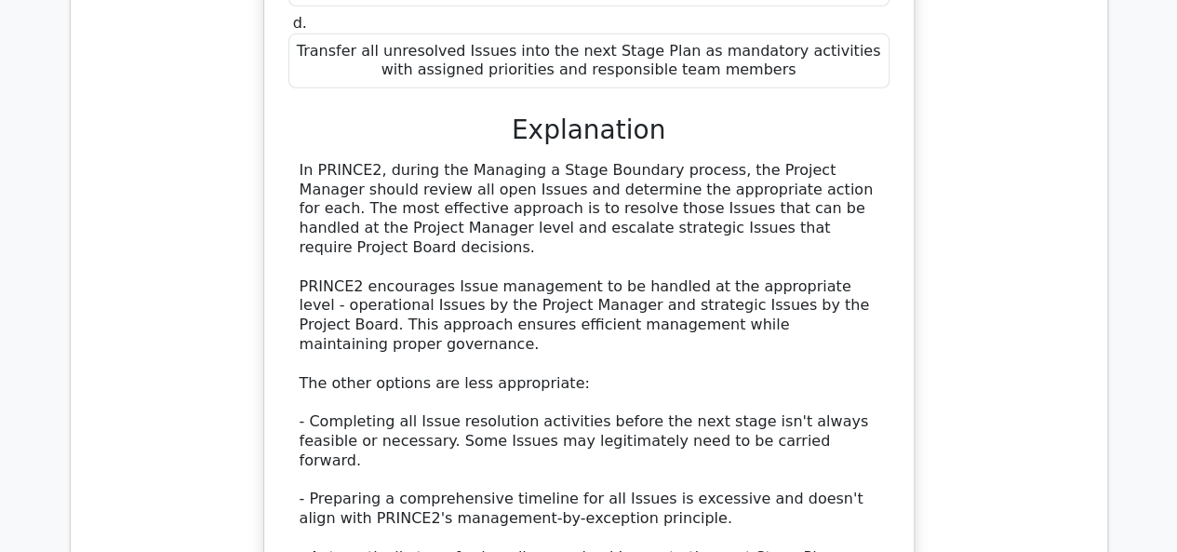
scroll to position [214676, 0]
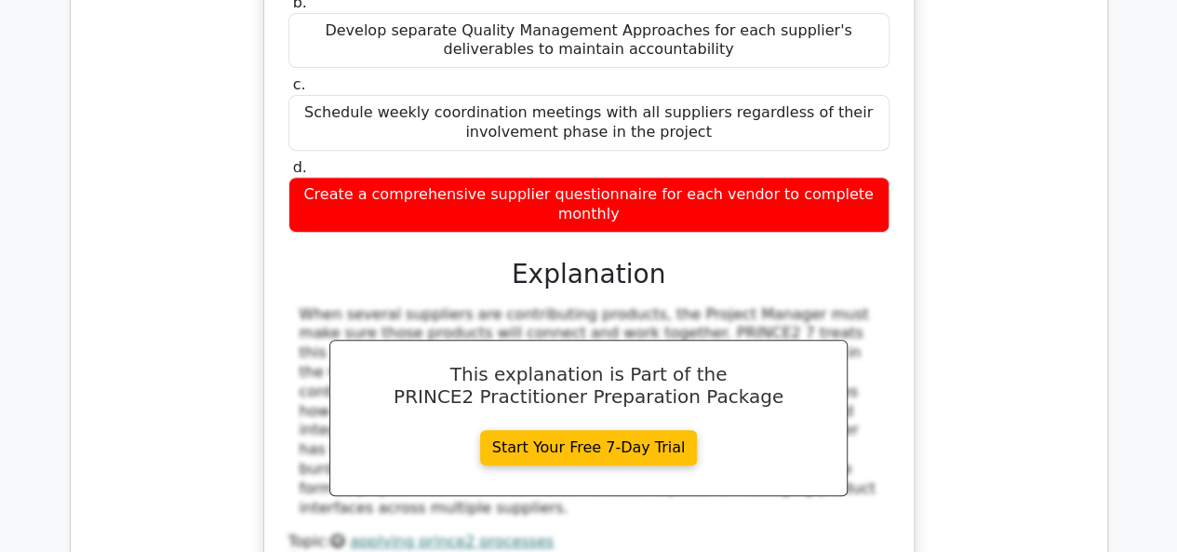
scroll to position [215607, 0]
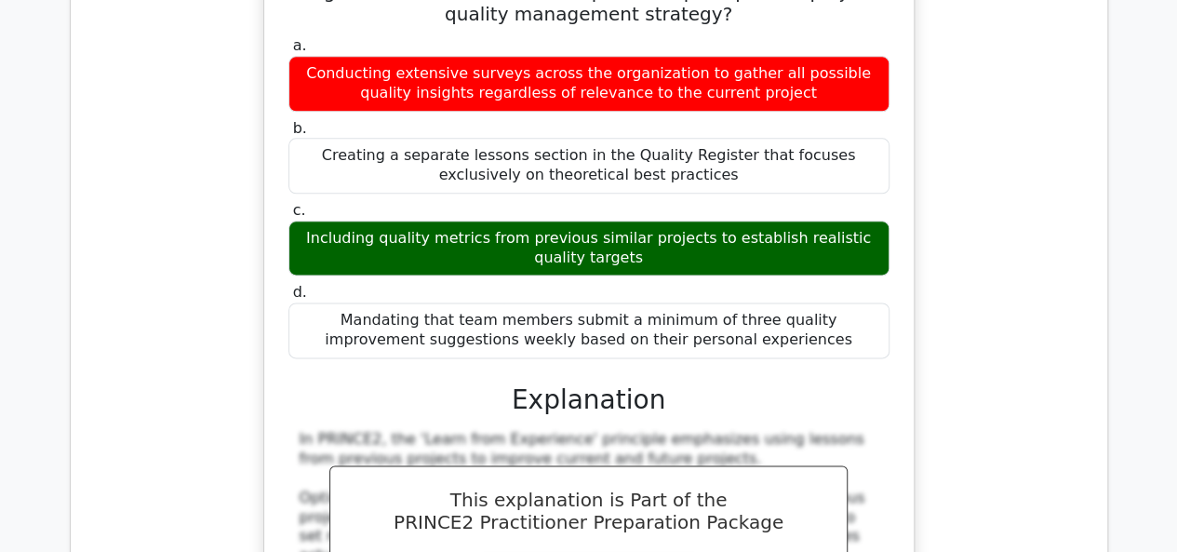
scroll to position [216259, 0]
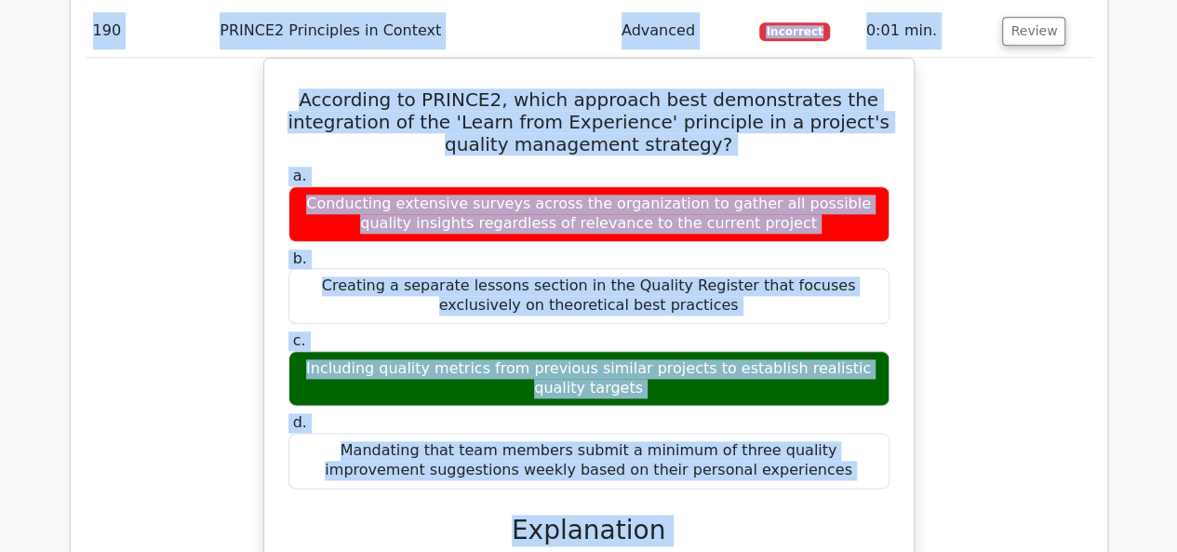
drag, startPoint x: 94, startPoint y: 150, endPoint x: 819, endPoint y: 336, distance: 748.3
copy tbody "176 PRINCE2 Principles in Context Advanced Incorrect 0:00 min. Review When tail…"
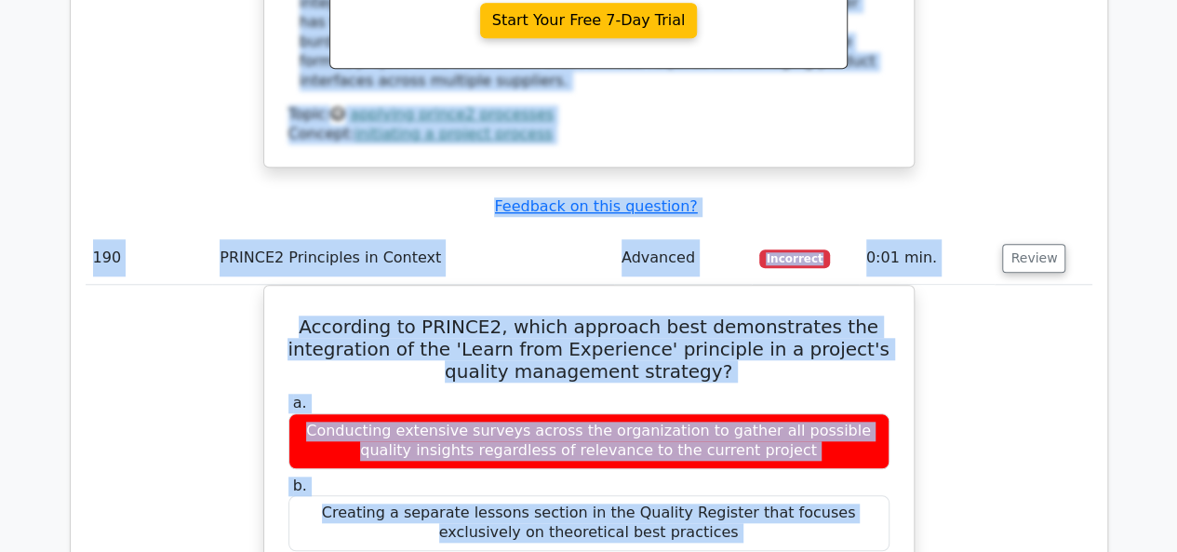
scroll to position [215980, 0]
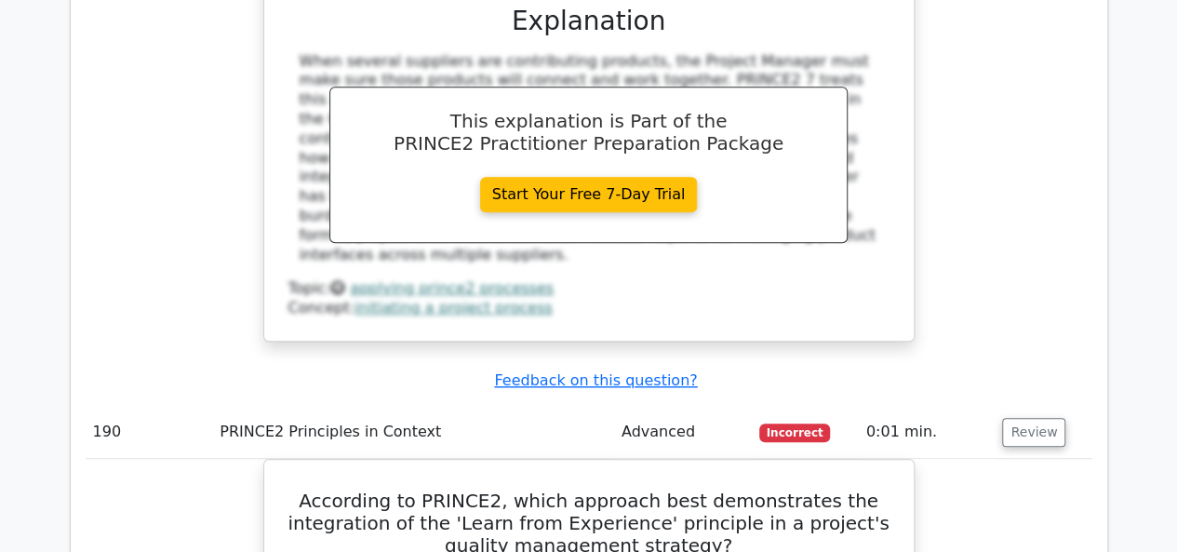
scroll to position [216137, 0]
